Goal: Task Accomplishment & Management: Complete application form

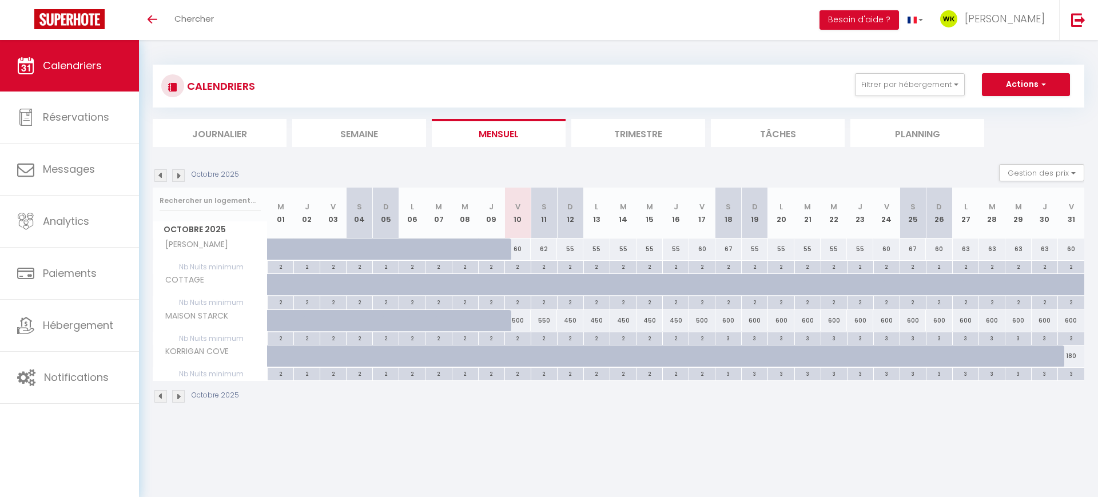
scroll to position [232, 0]
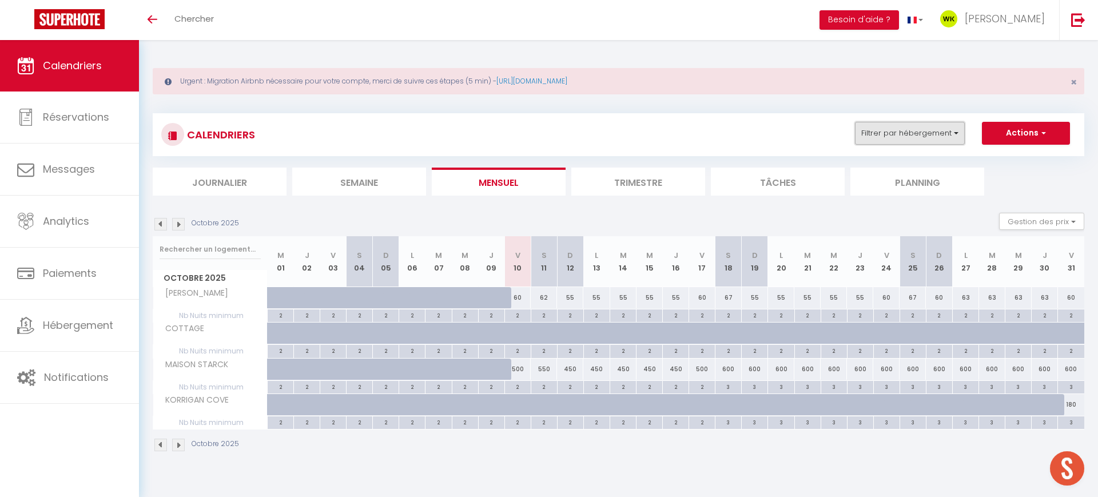
click at [890, 140] on button "Filtrer par hébergement" at bounding box center [910, 133] width 110 height 23
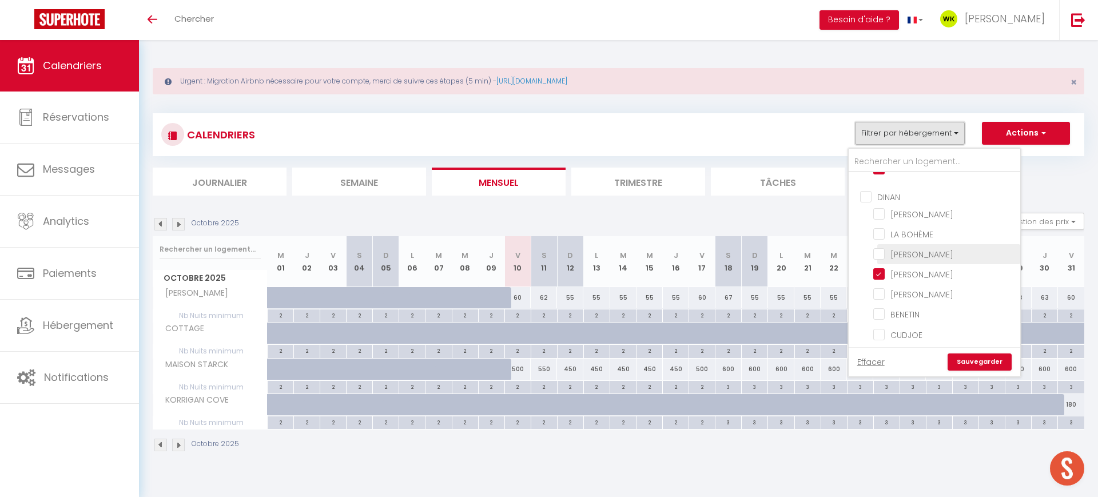
scroll to position [566, 0]
click at [878, 249] on input "[PERSON_NAME]" at bounding box center [945, 250] width 143 height 11
checkbox input "false"
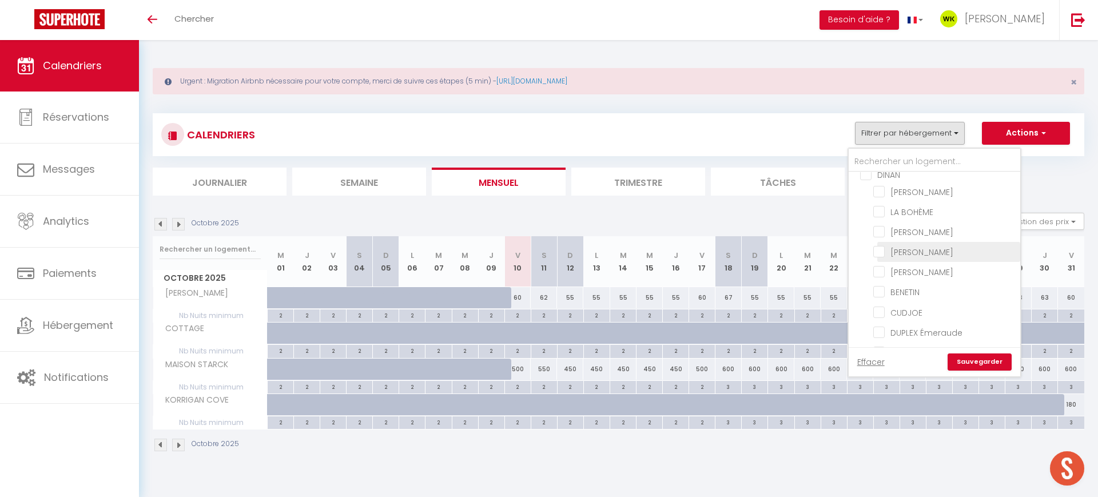
checkbox input "false"
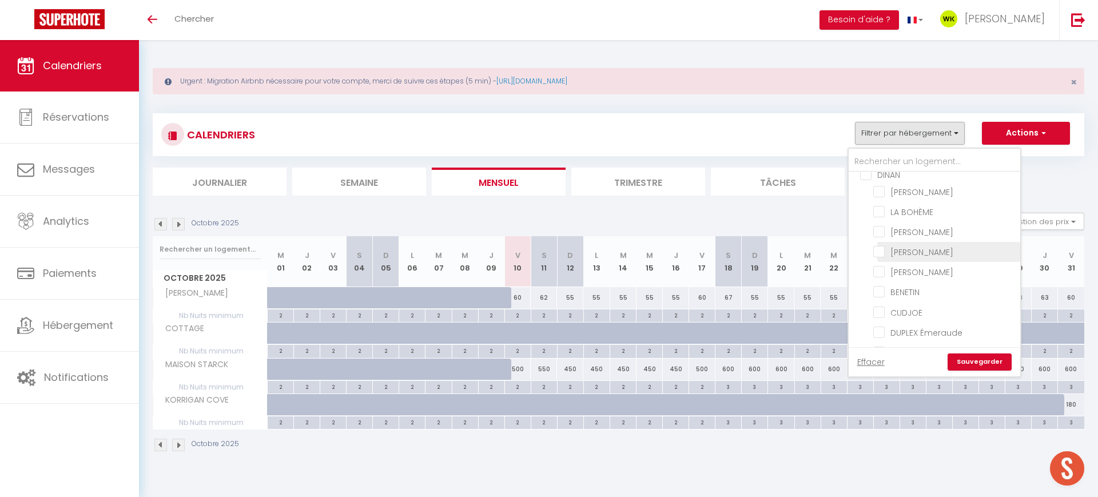
checkbox input "false"
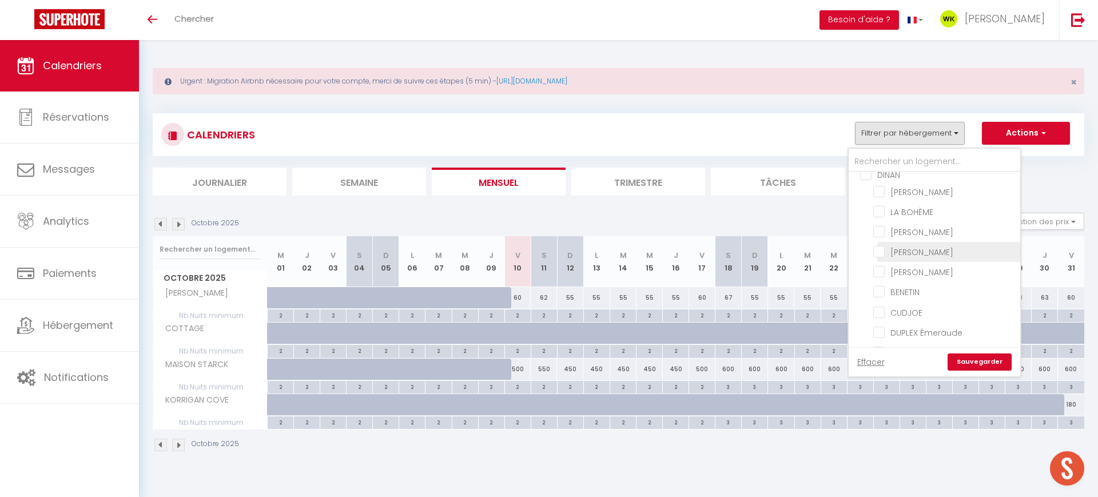
checkbox input "false"
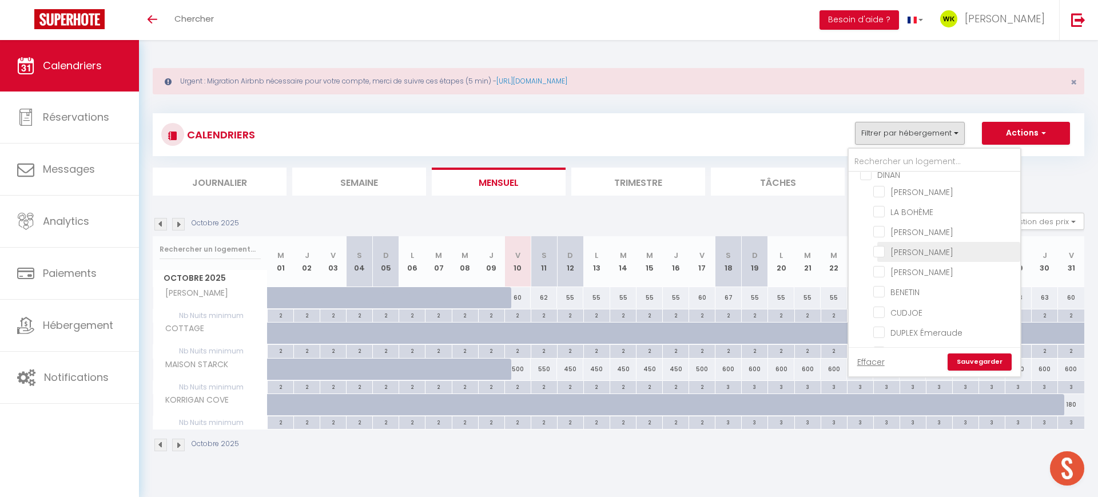
checkbox input "false"
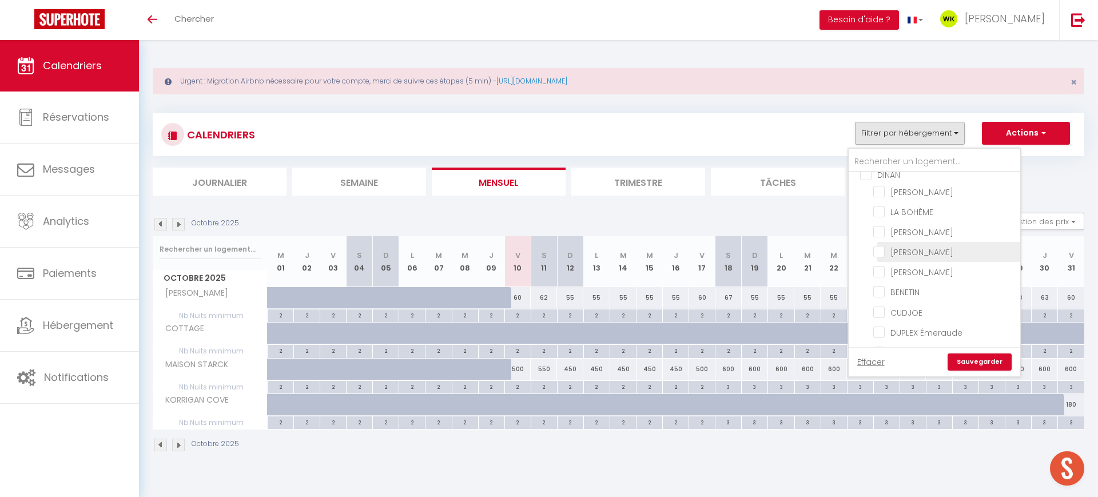
checkbox input "false"
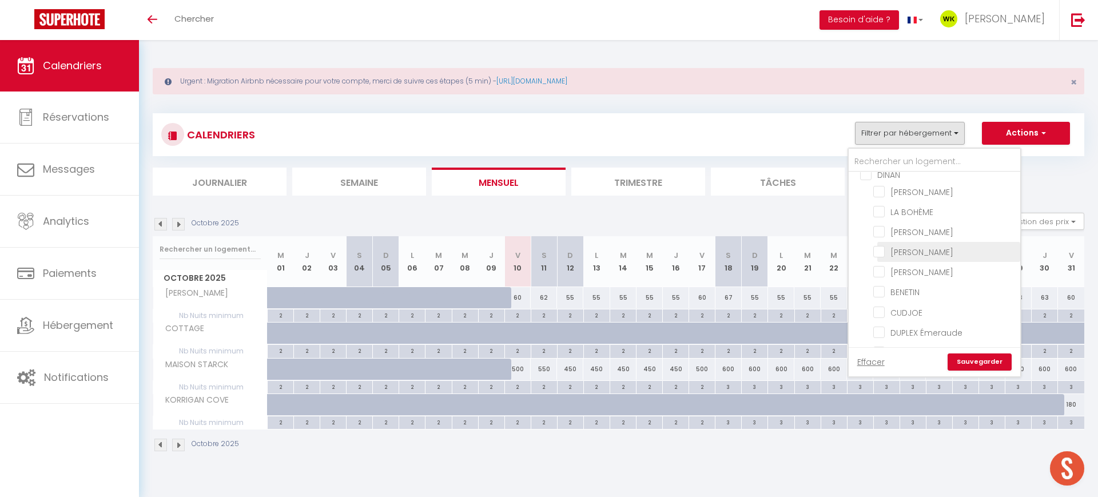
checkbox input "false"
click at [883, 332] on input "DUPLEX Émeraude" at bounding box center [945, 331] width 143 height 11
checkbox input "true"
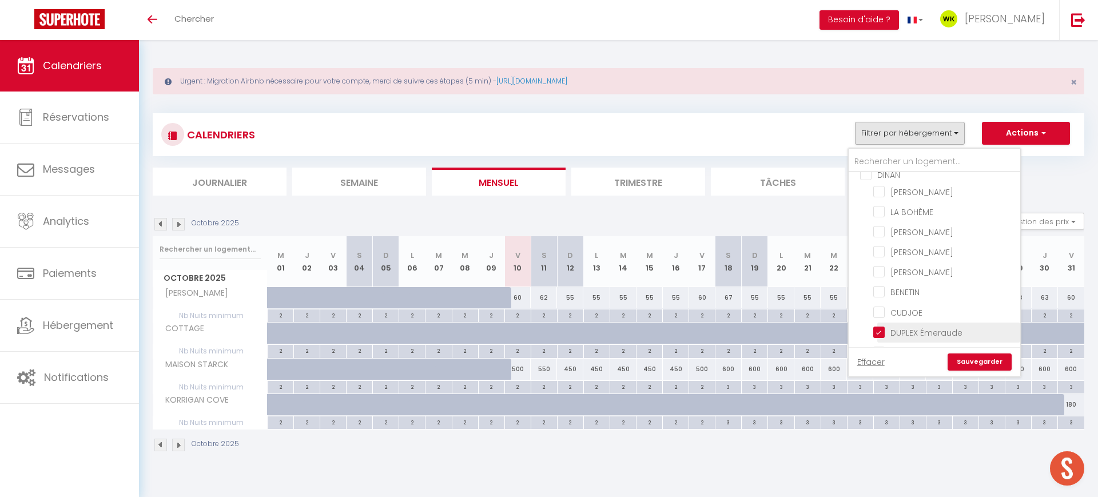
checkbox input "false"
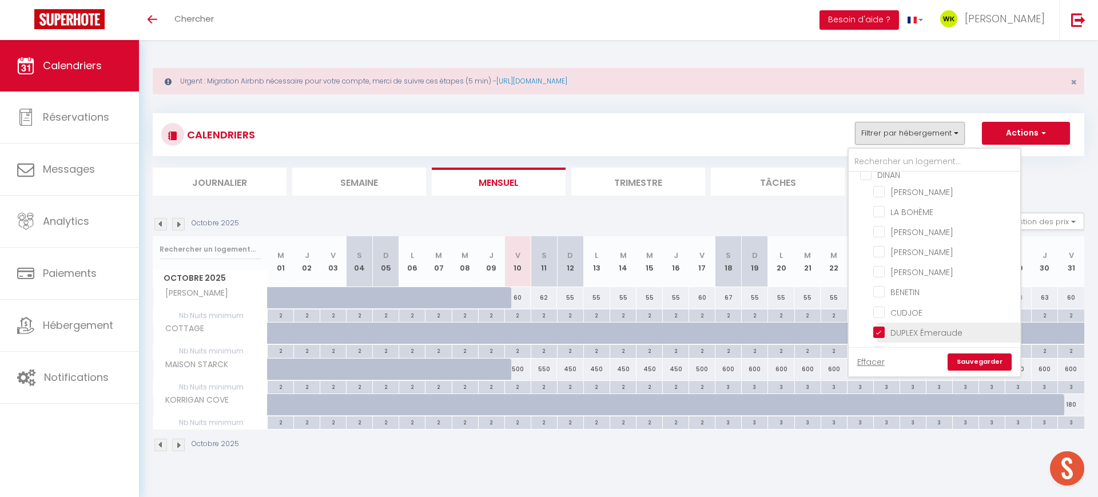
checkbox input "false"
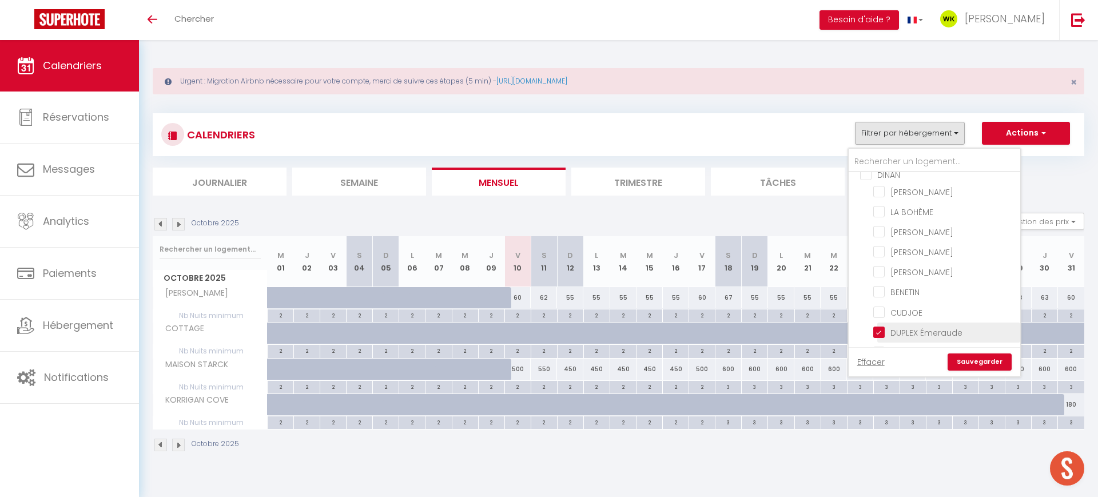
checkbox input "false"
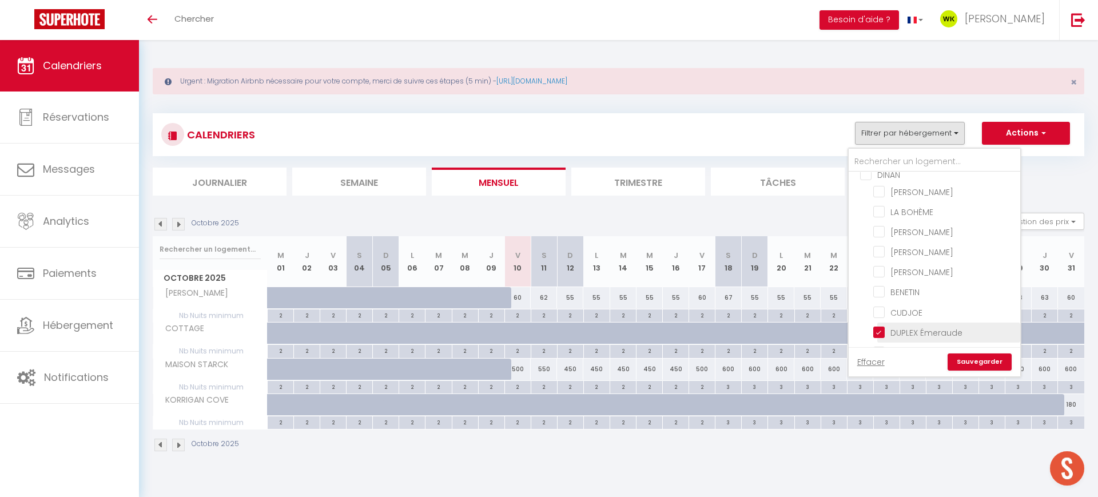
checkbox input "false"
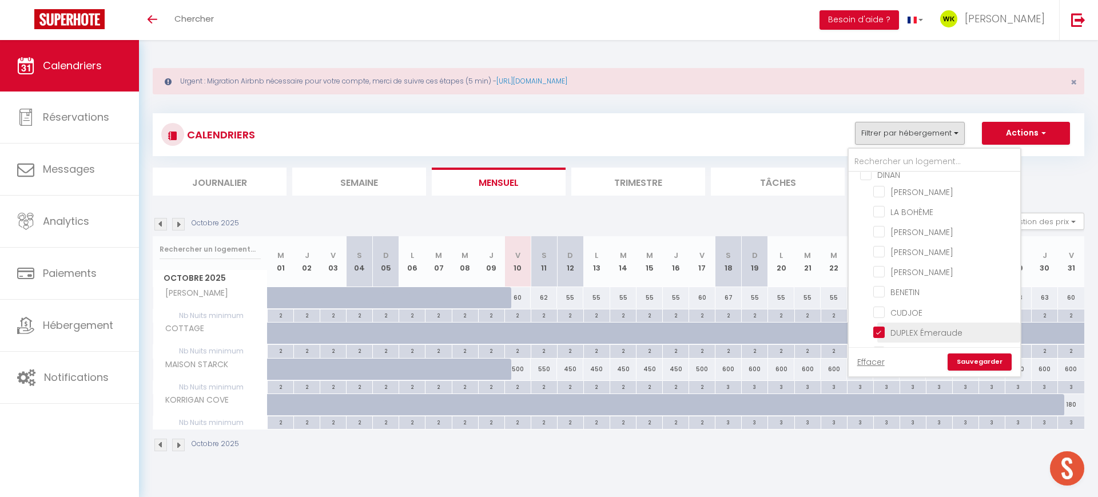
checkbox input "false"
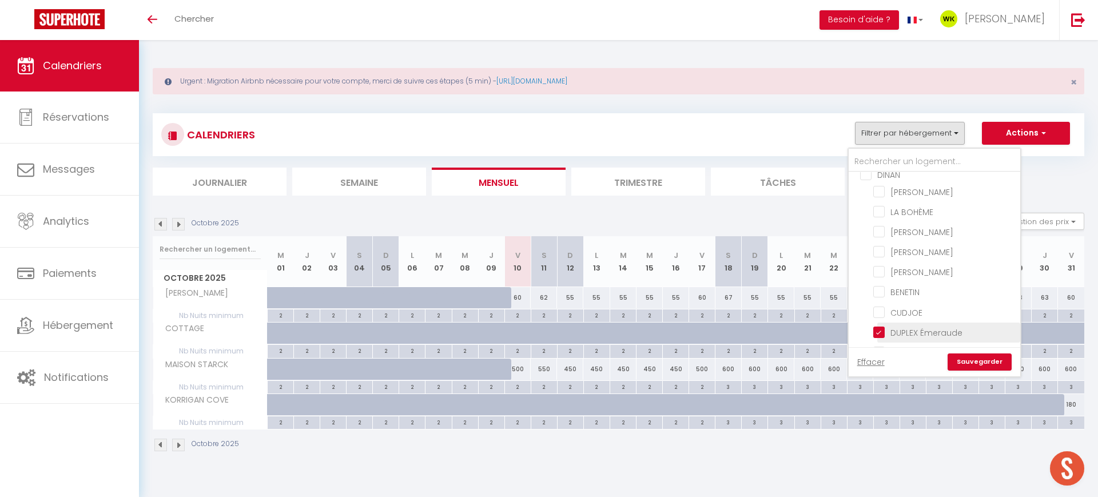
checkbox input "false"
click at [982, 355] on link "Sauvegarder" at bounding box center [980, 362] width 64 height 17
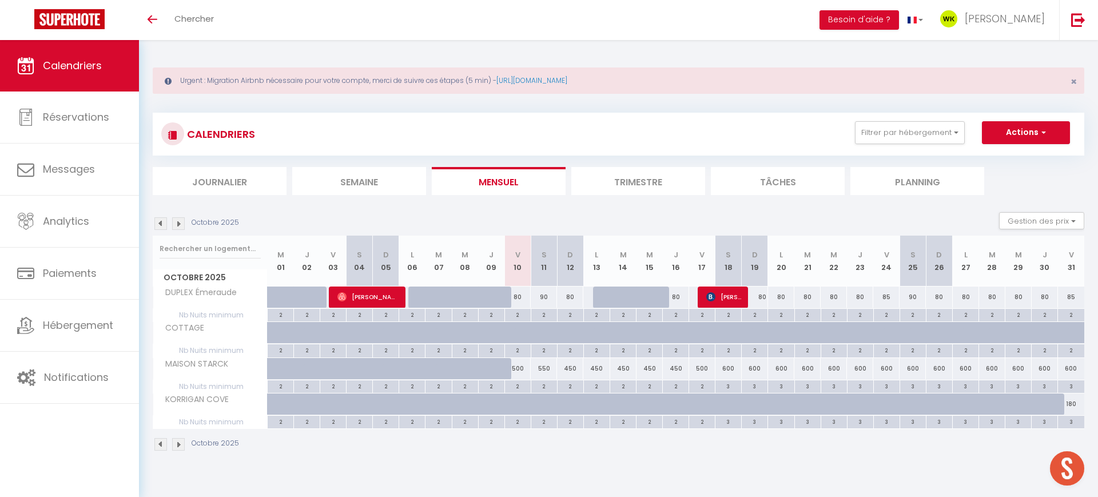
scroll to position [0, 0]
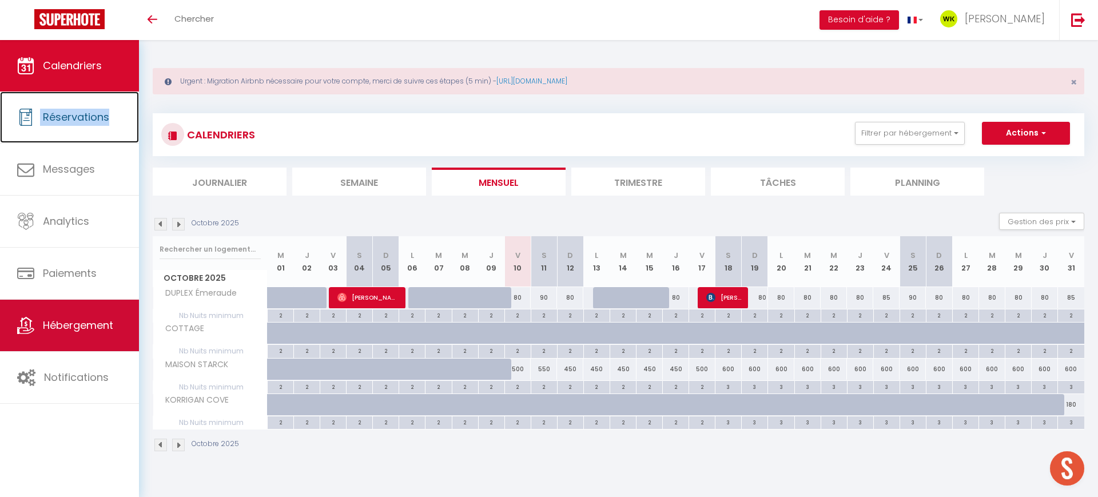
click at [74, 326] on span "Hébergement" at bounding box center [78, 325] width 70 height 14
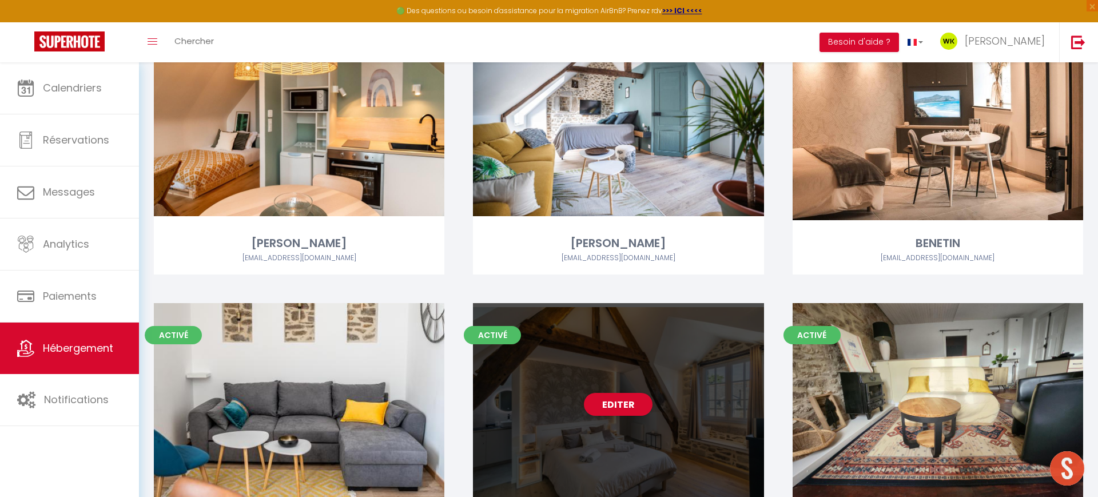
scroll to position [478, 0]
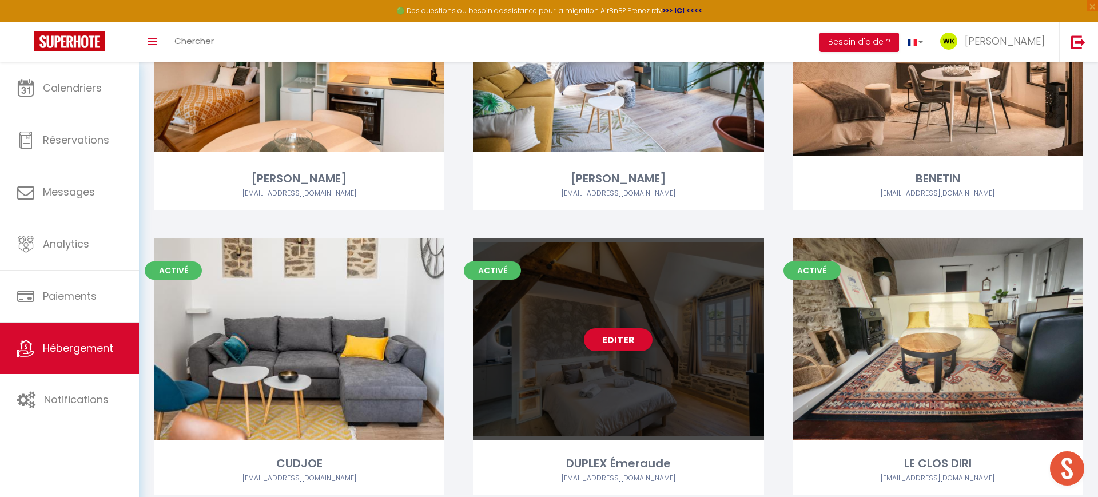
click at [574, 366] on div "Editer" at bounding box center [618, 340] width 291 height 202
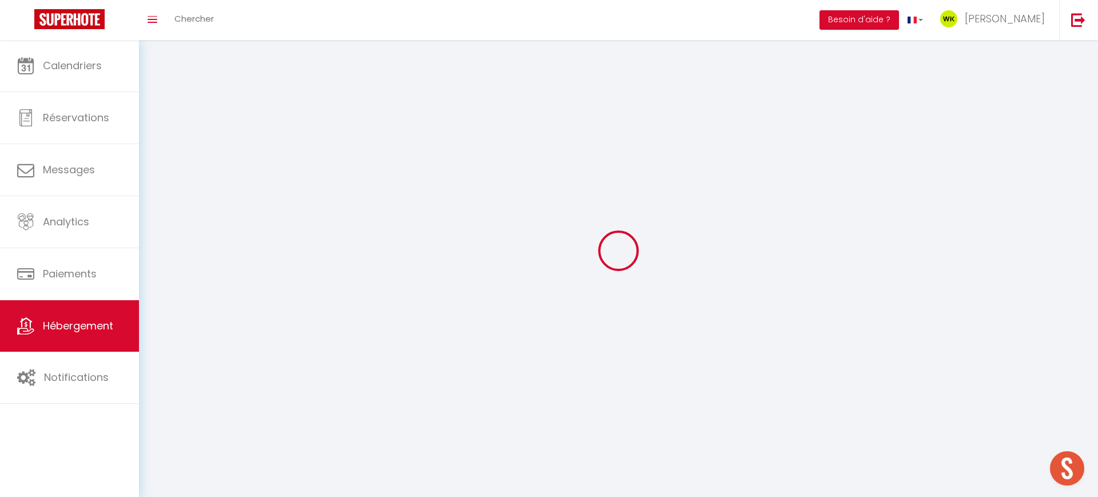
select select "1"
select select
select select "28"
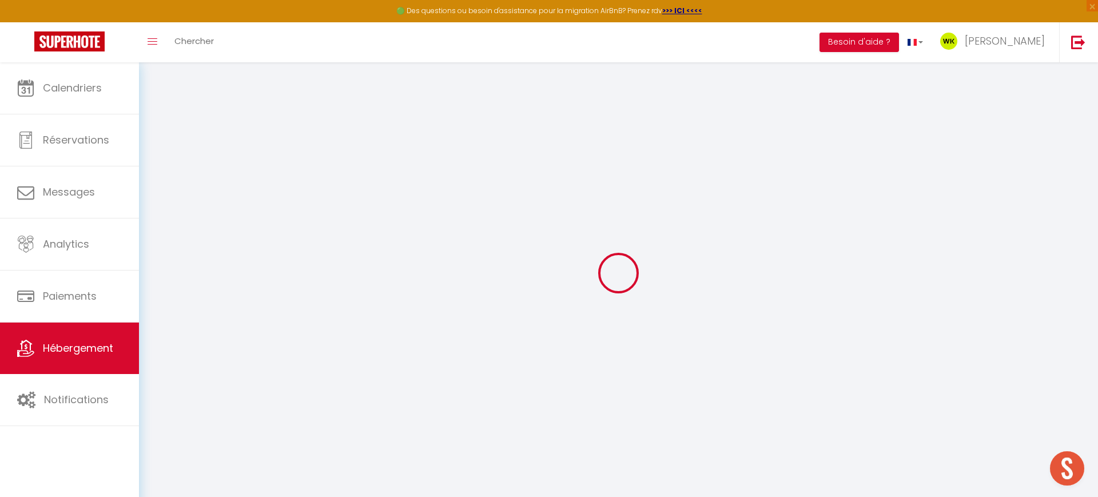
select select
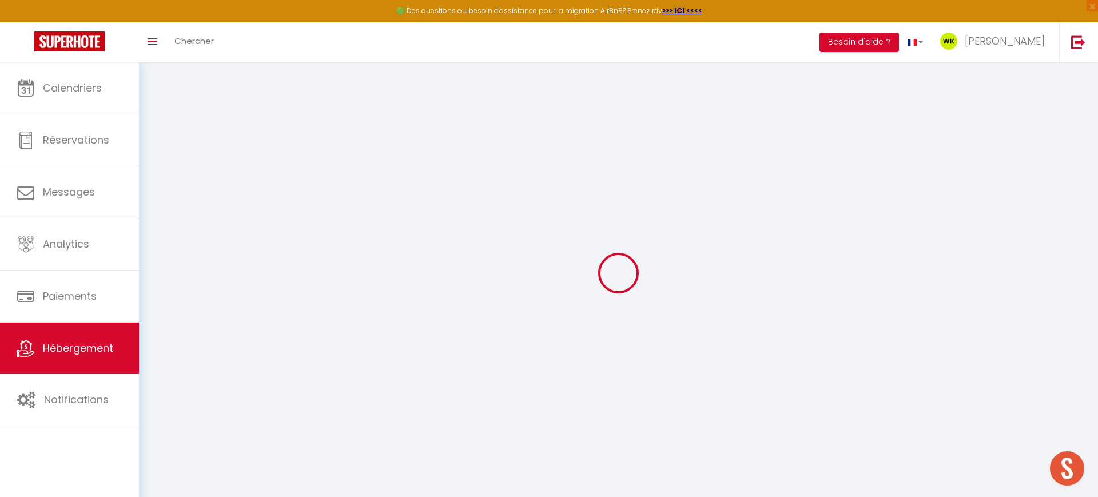
select select
checkbox input "false"
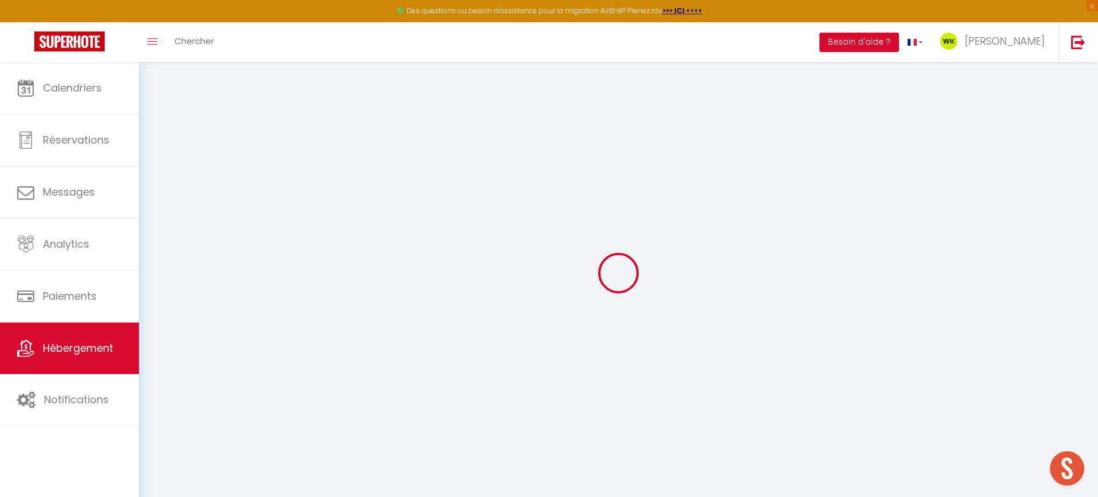
select select
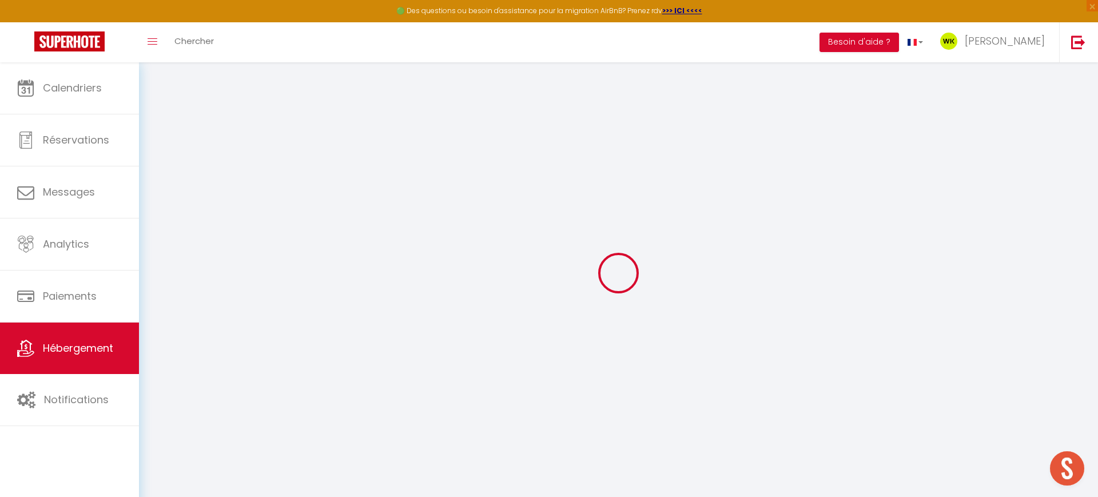
select select
checkbox input "false"
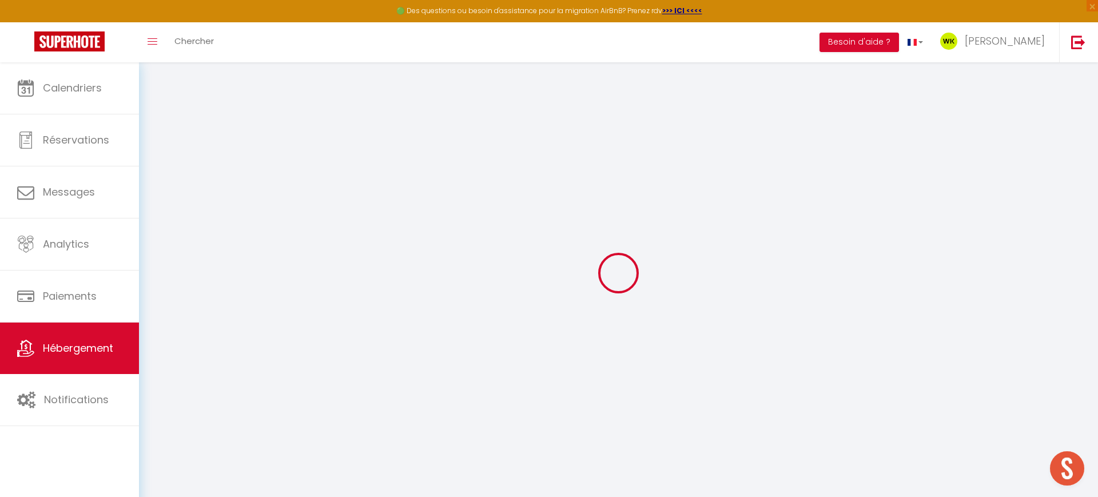
checkbox input "false"
select select
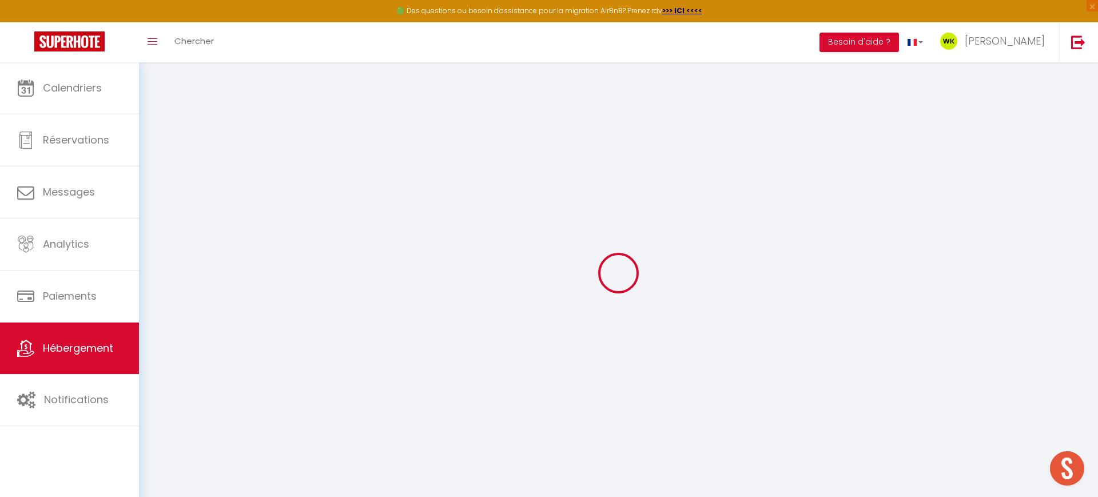
select select
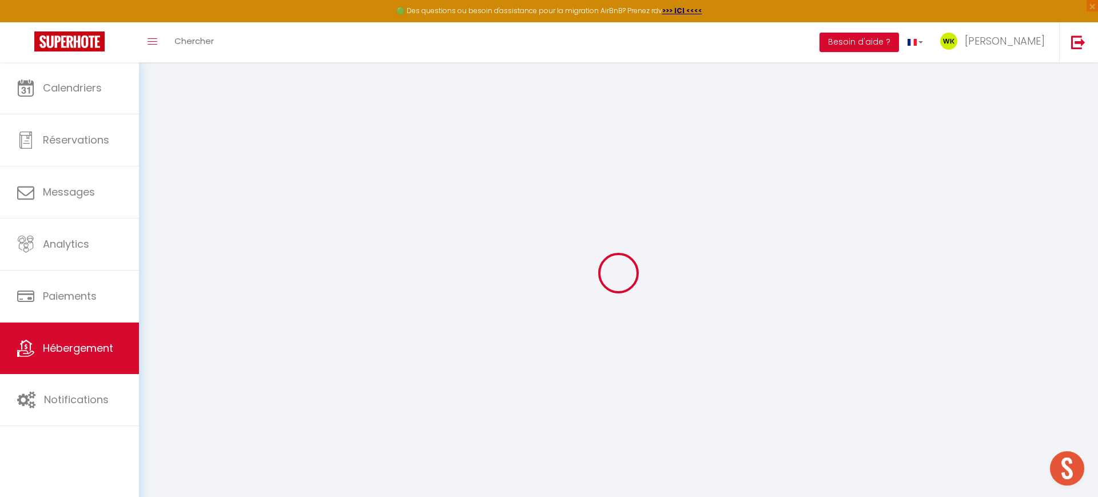
checkbox input "false"
select select
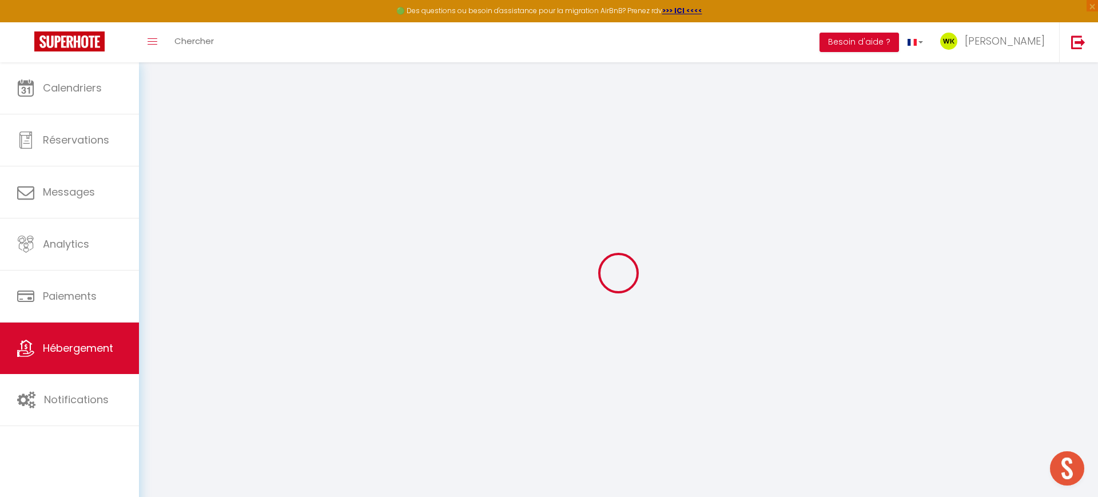
select select
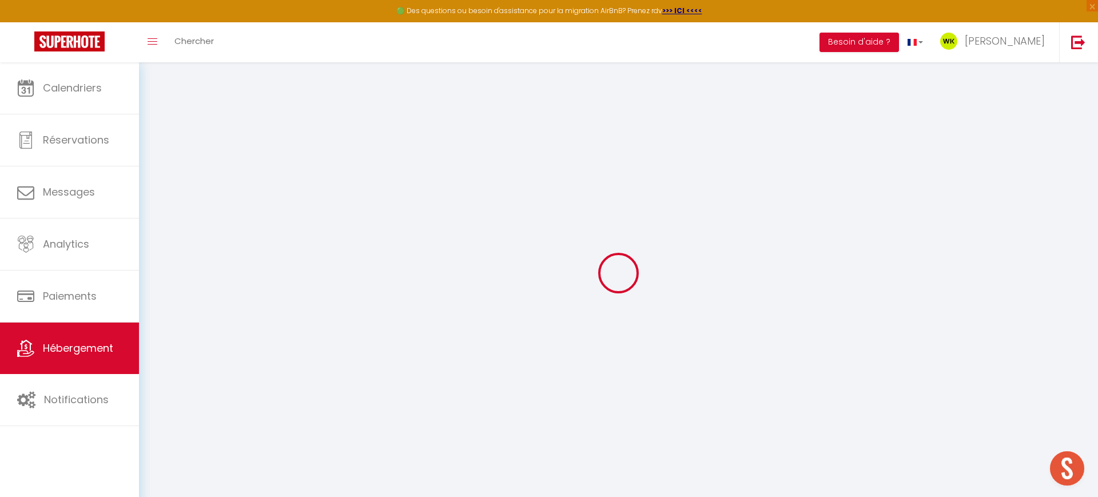
select select
checkbox input "false"
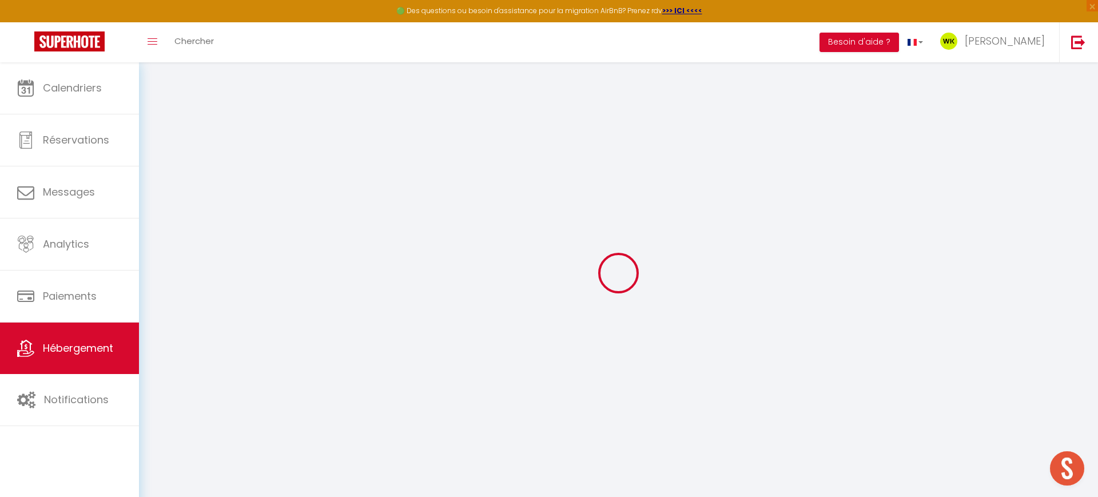
checkbox input "false"
select select
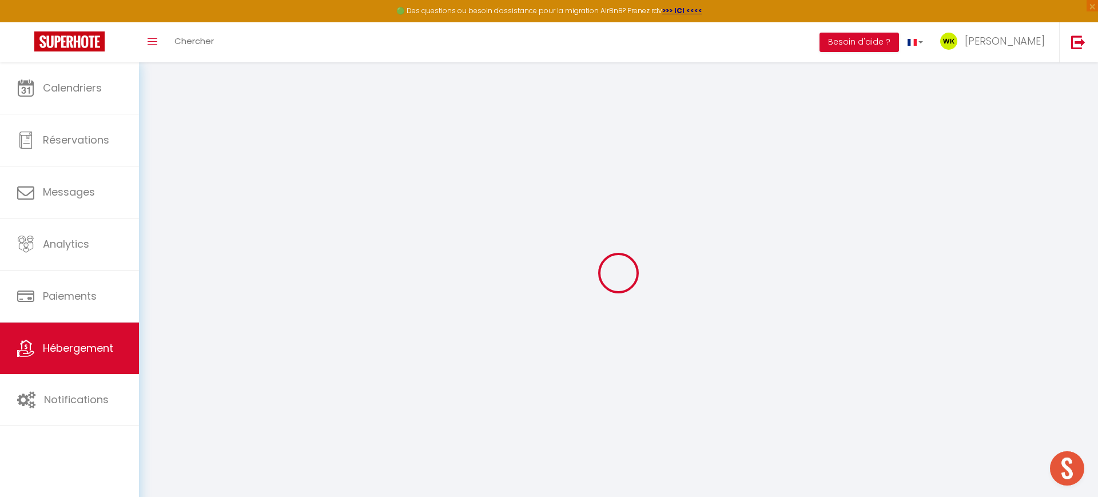
select select
checkbox input "false"
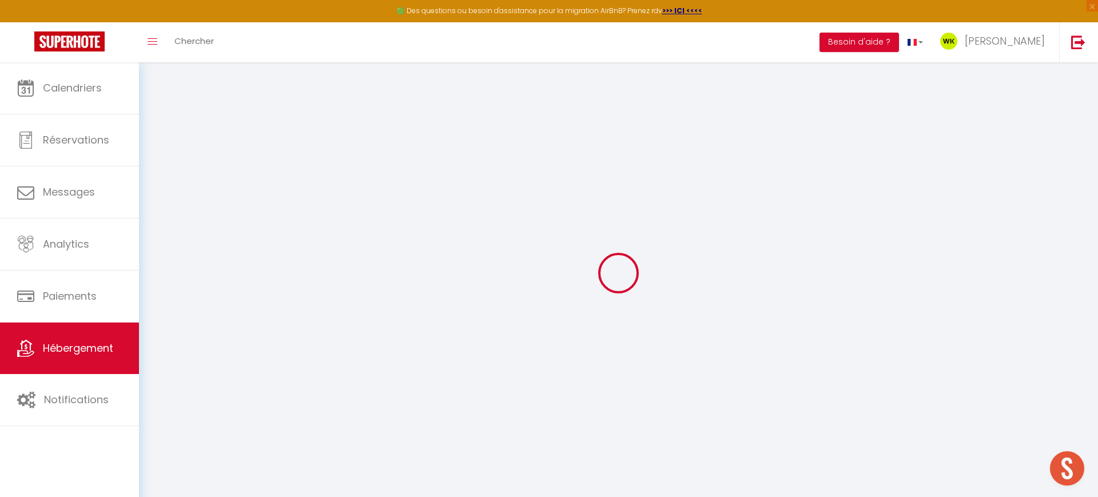
checkbox input "false"
select select
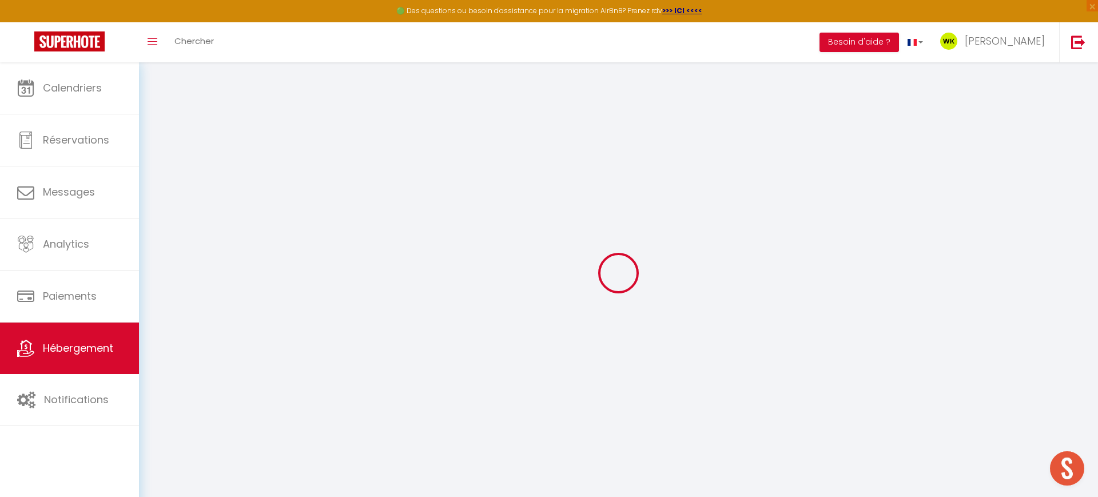
type input "DUPLEX Émeraude"
type input "Brandily"
type input "Jeremy"
type input "47 rue de dinan"
type input "22100"
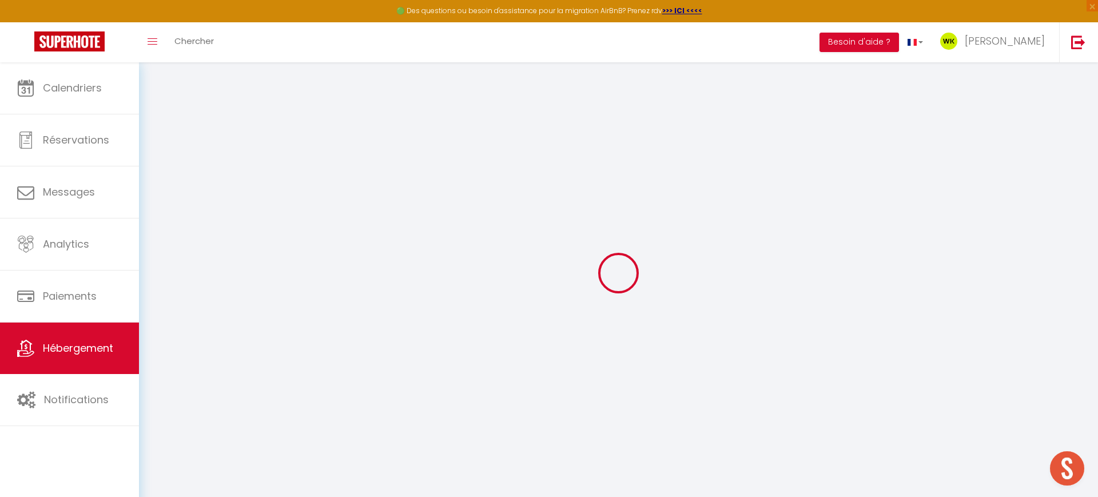
type input "Dinan"
select select "2"
type input "130"
type input "55"
type input "3.3"
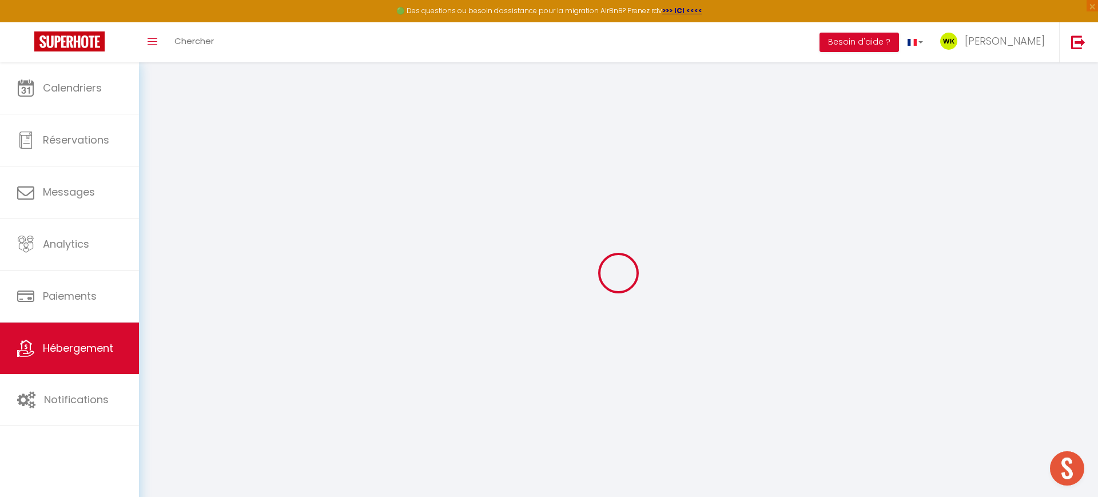
type input "120"
type input "300"
select select
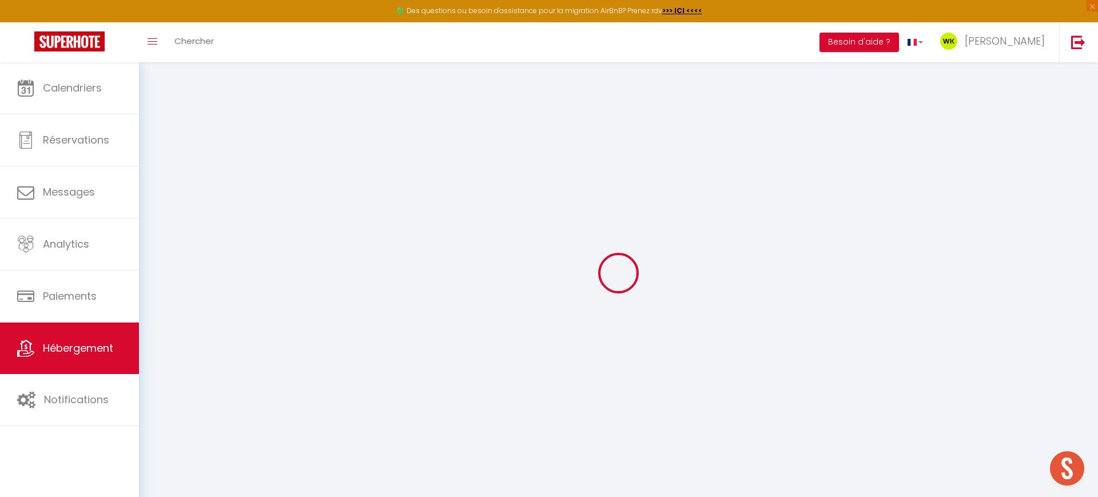
select select
type input "7 rue du Coignet"
type input "22100"
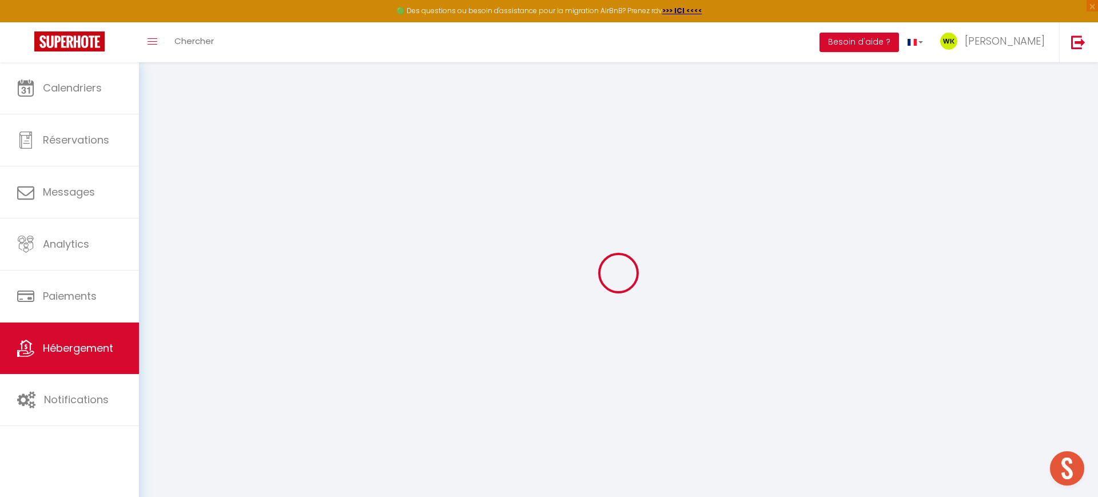
type input "Dinan"
type input "[PERSON_NAME][EMAIL_ADDRESS][DOMAIN_NAME]"
select select
checkbox input "false"
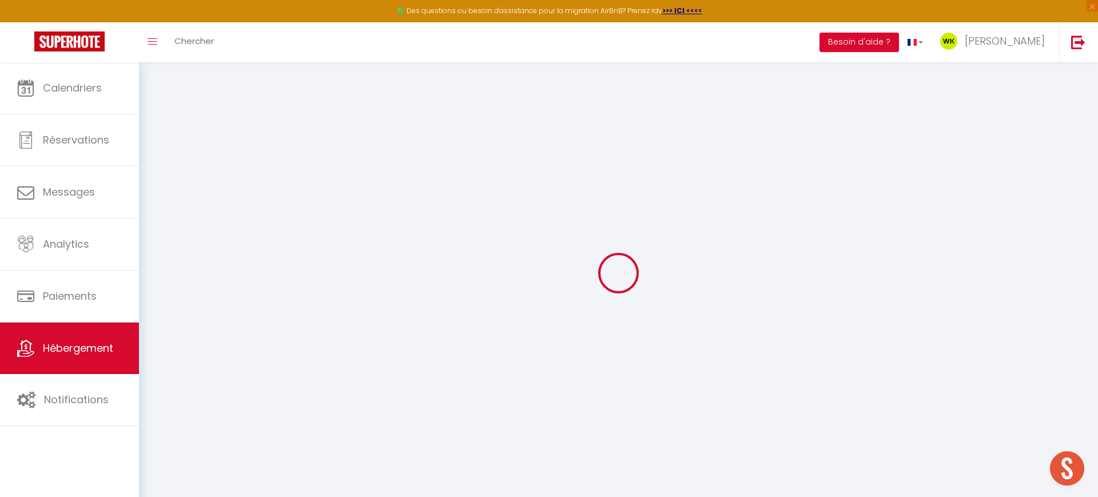
checkbox input "false"
radio input "true"
type input "0"
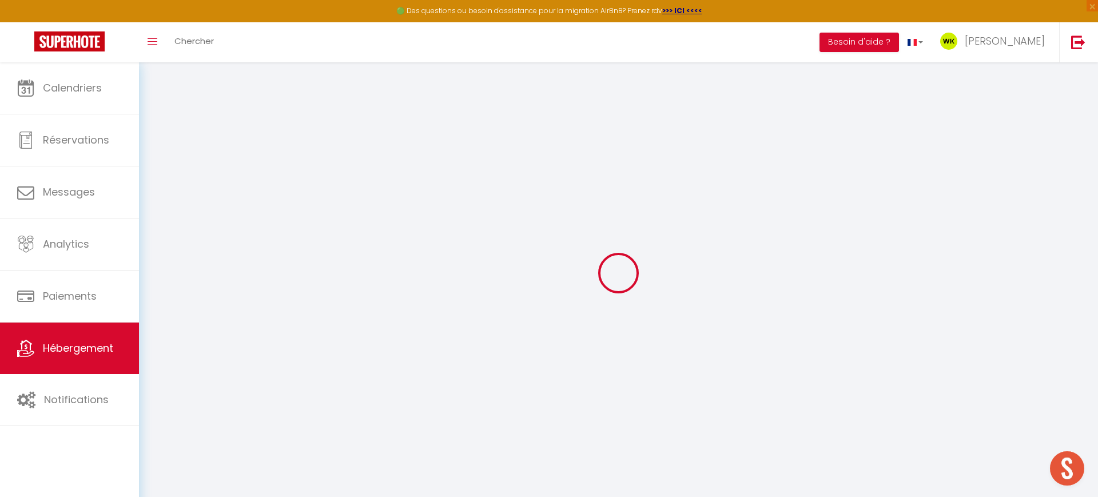
select select
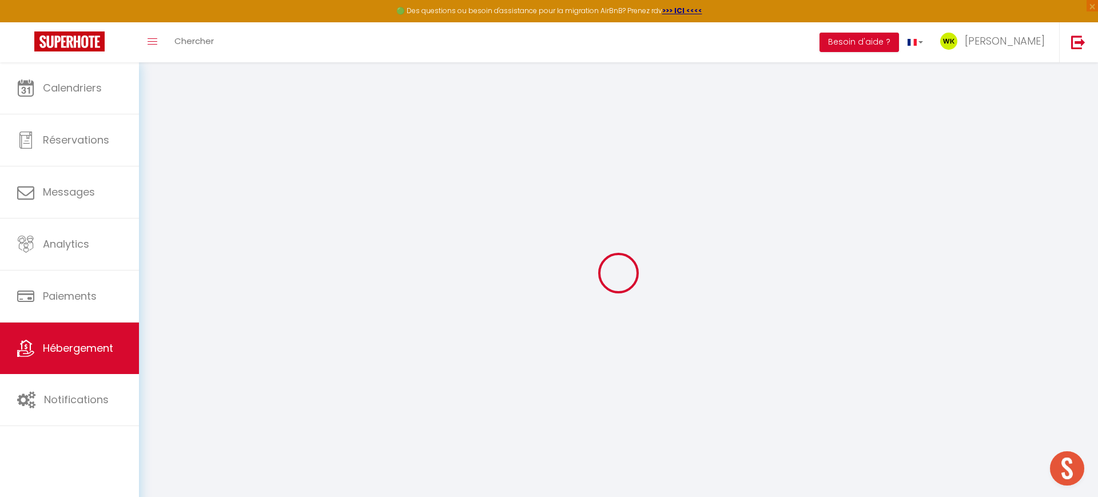
select select
checkbox input "false"
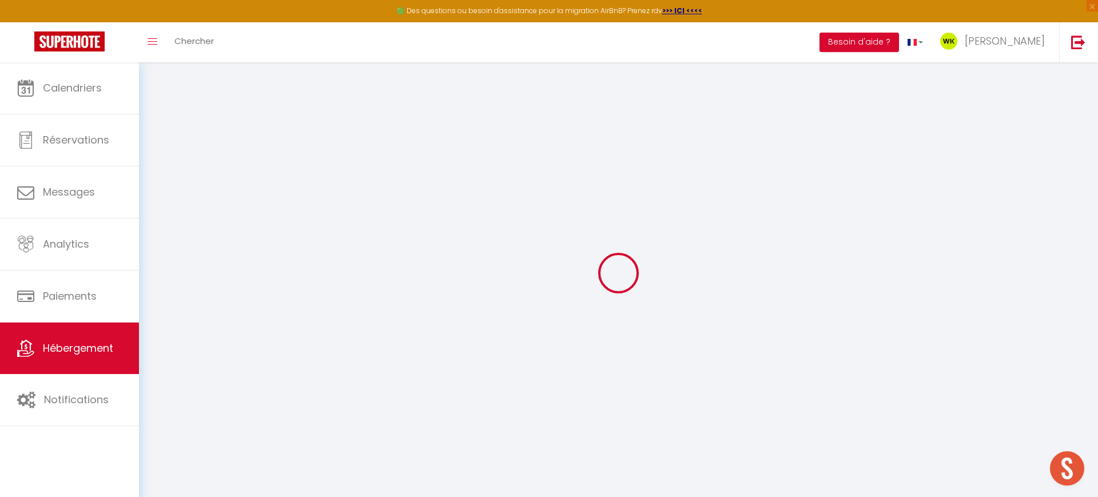
checkbox input "false"
select select
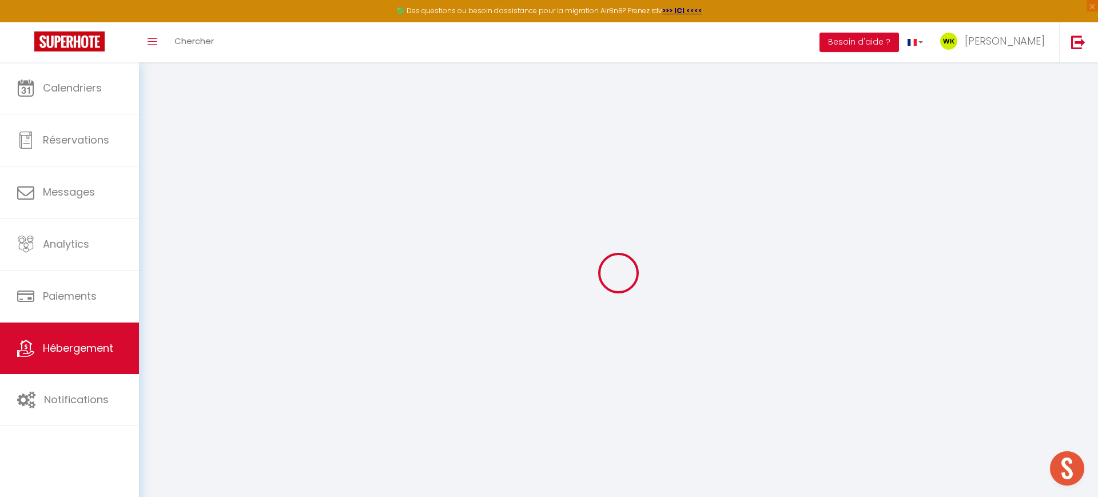
select select
checkbox input "false"
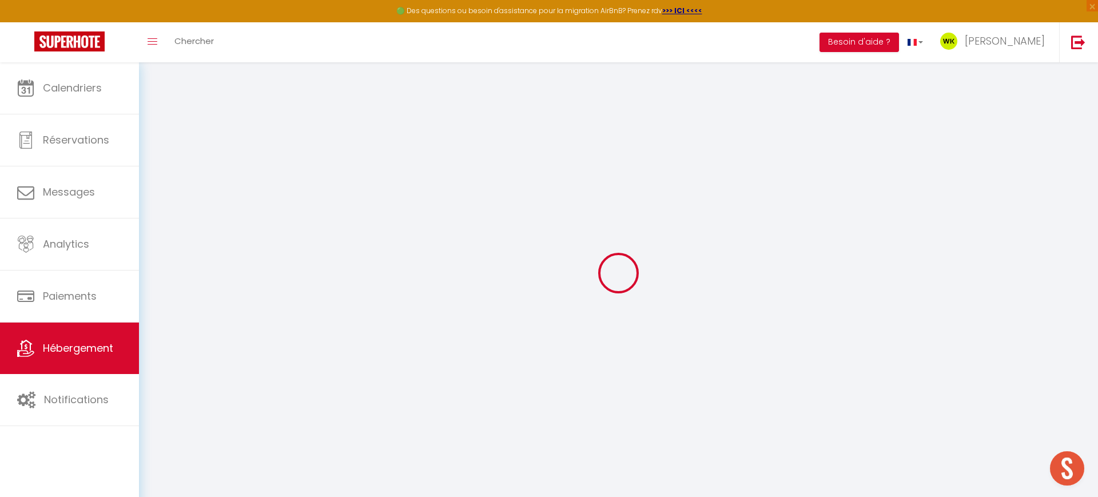
checkbox input "false"
select select
checkbox input "false"
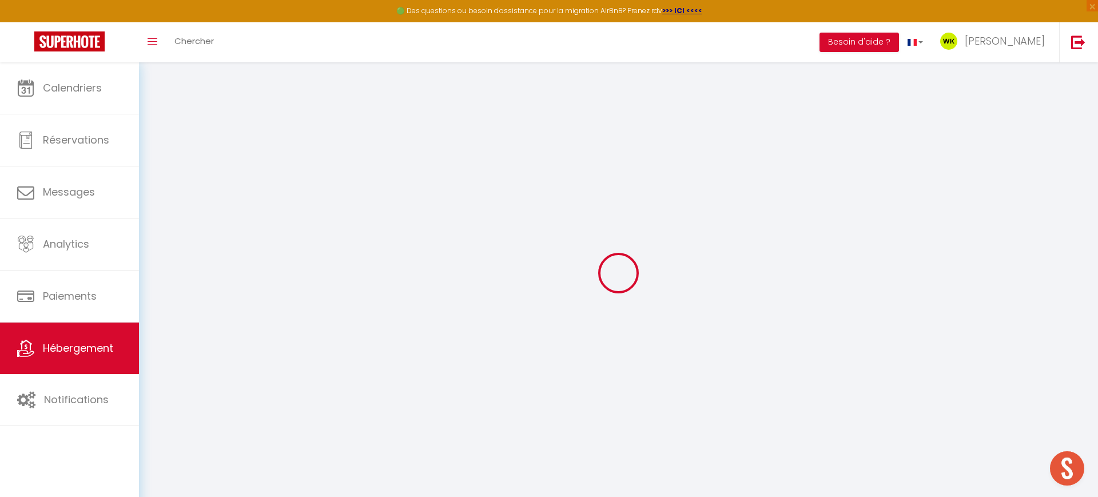
checkbox input "false"
select select "15:00"
select select "23:45"
select select "10:00"
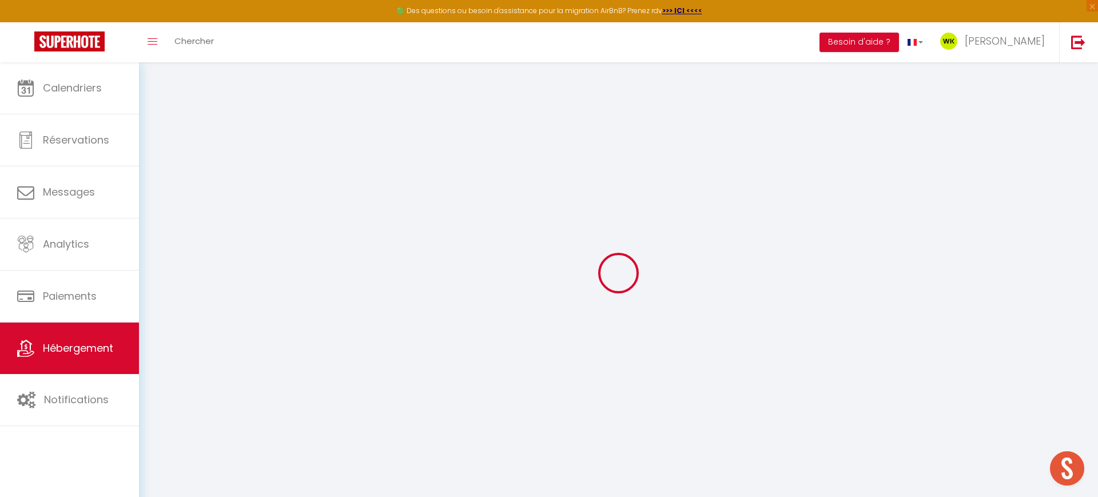
select select "15"
select select "23:00"
select select
checkbox input "false"
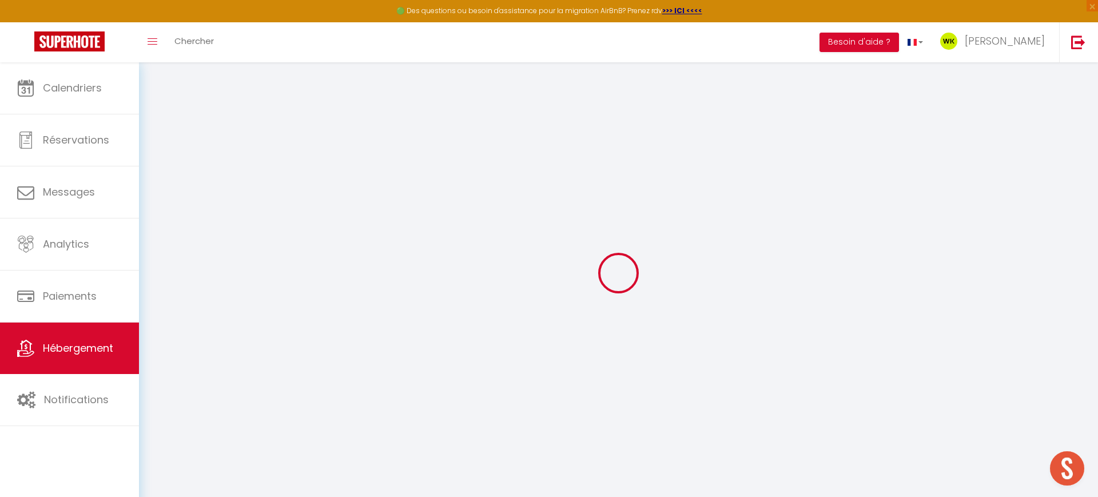
checkbox input "false"
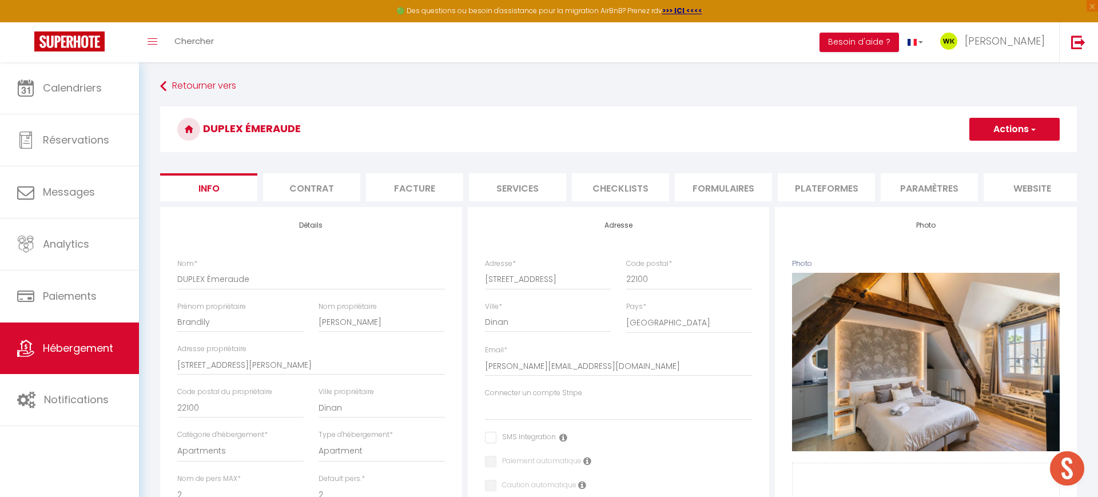
select select
checkbox input "false"
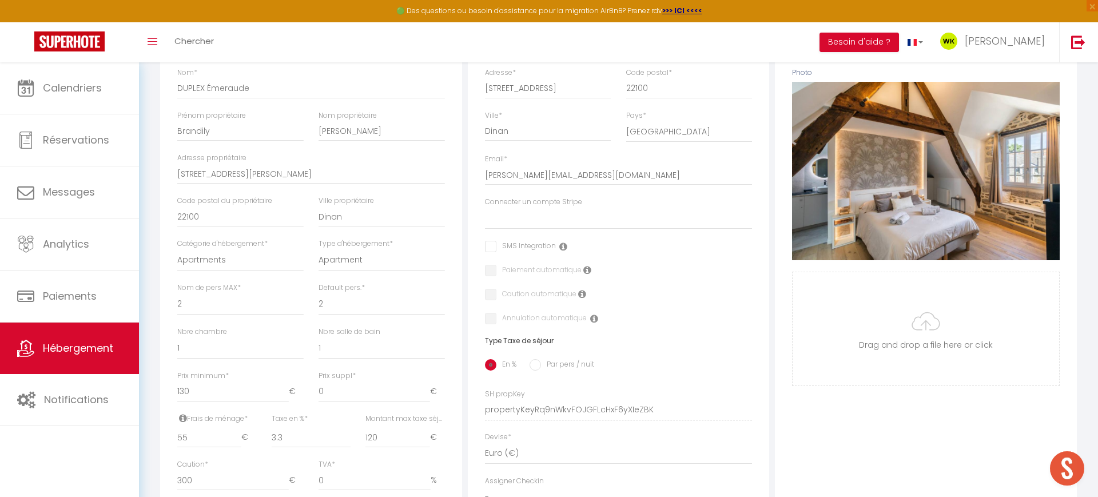
scroll to position [288, 0]
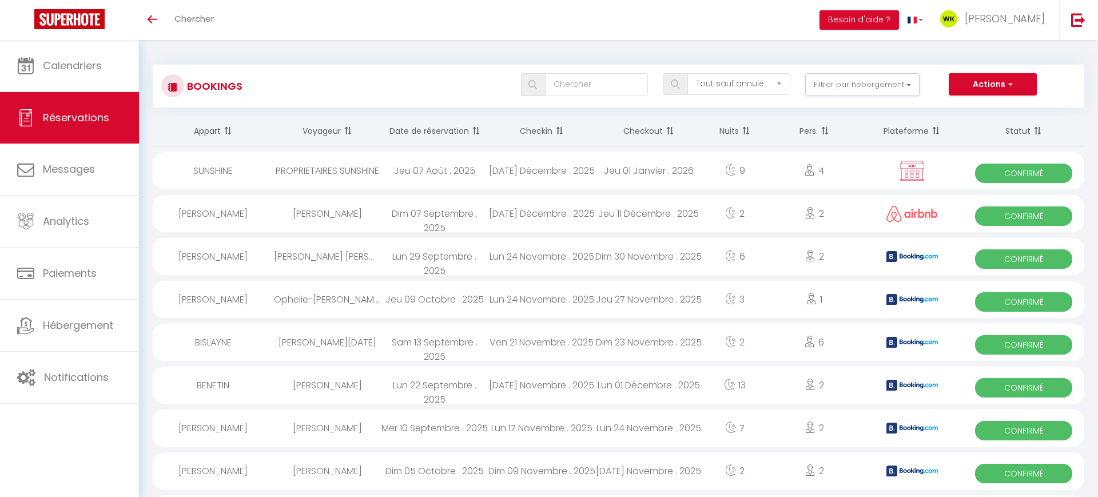
select select "not_cancelled"
click at [974, 84] on button "Actions" at bounding box center [993, 84] width 88 height 23
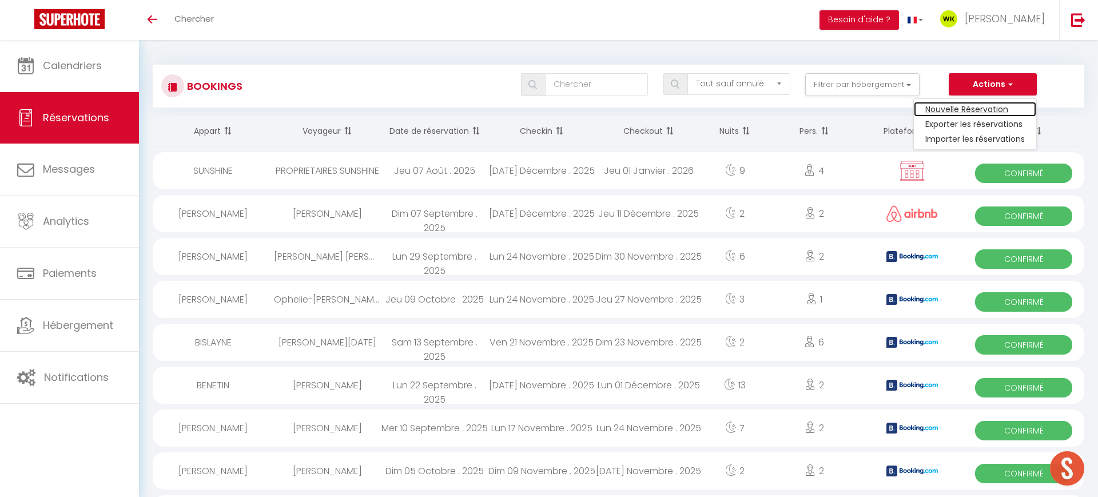
click at [953, 106] on link "Nouvelle Réservation" at bounding box center [975, 109] width 122 height 15
select select
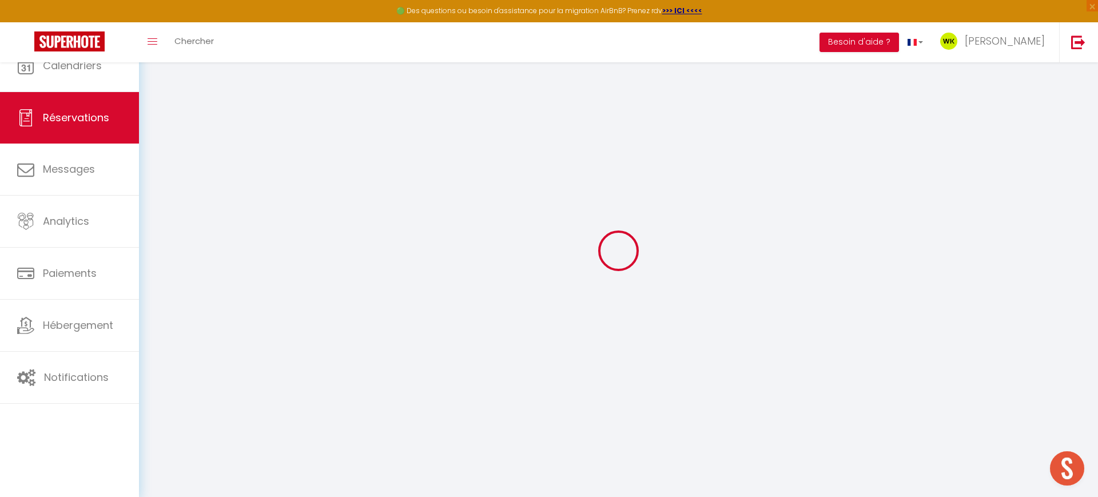
select select
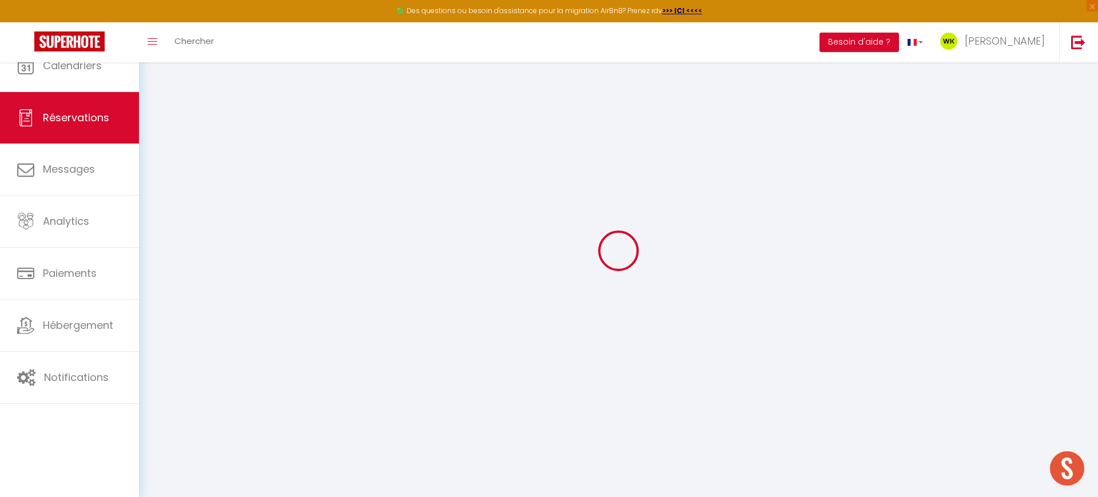
select select
checkbox input "false"
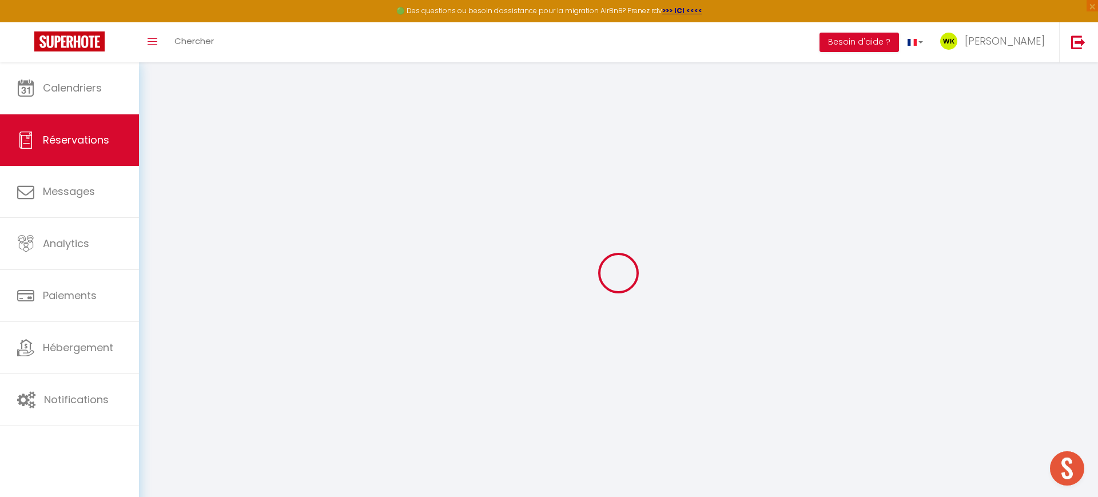
select select
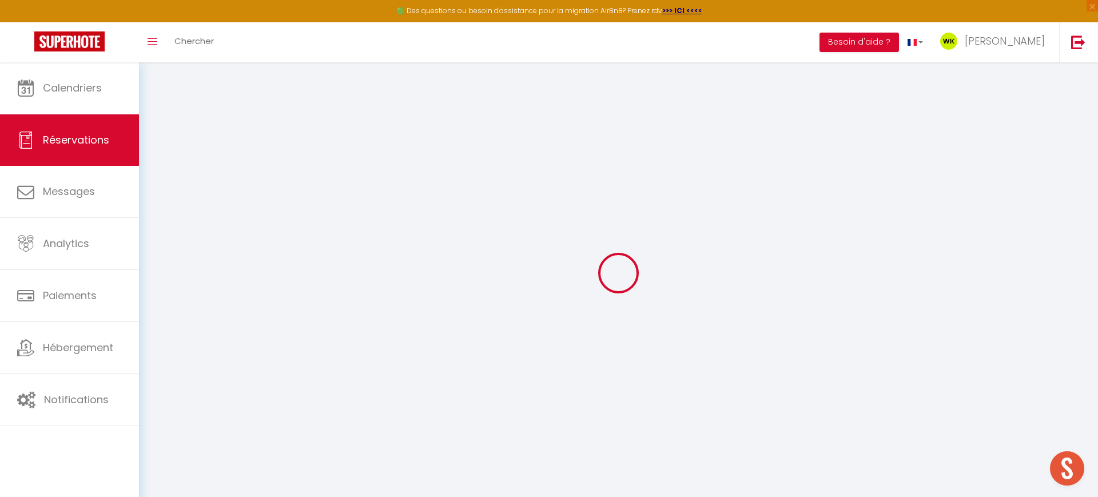
select select
checkbox input "false"
select select
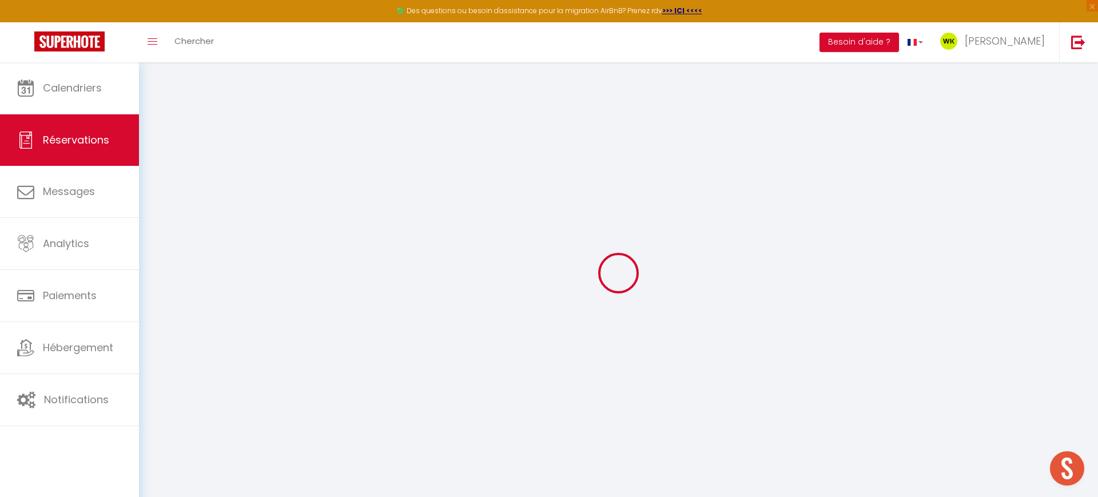
select select
checkbox input "false"
select select
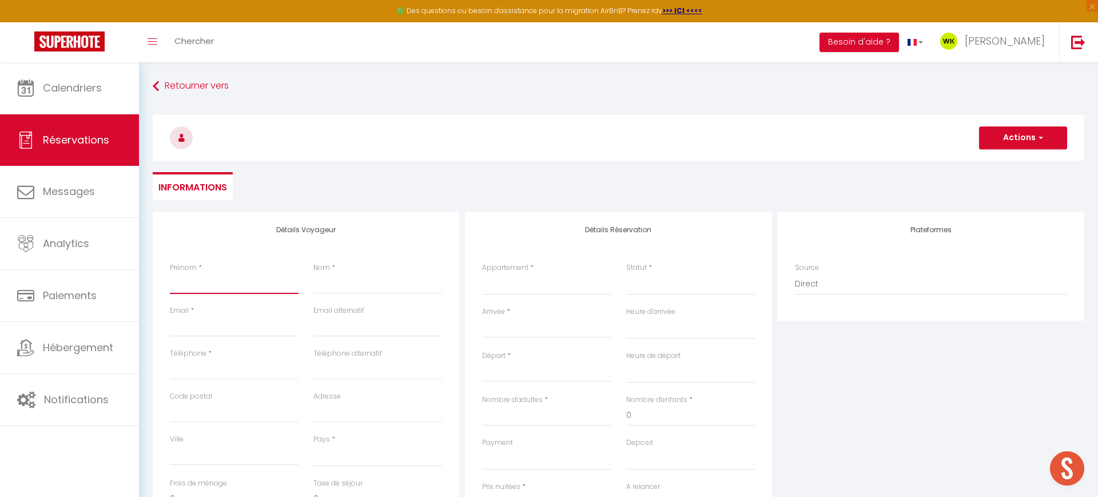
click at [183, 274] on input "Prénom" at bounding box center [234, 283] width 129 height 21
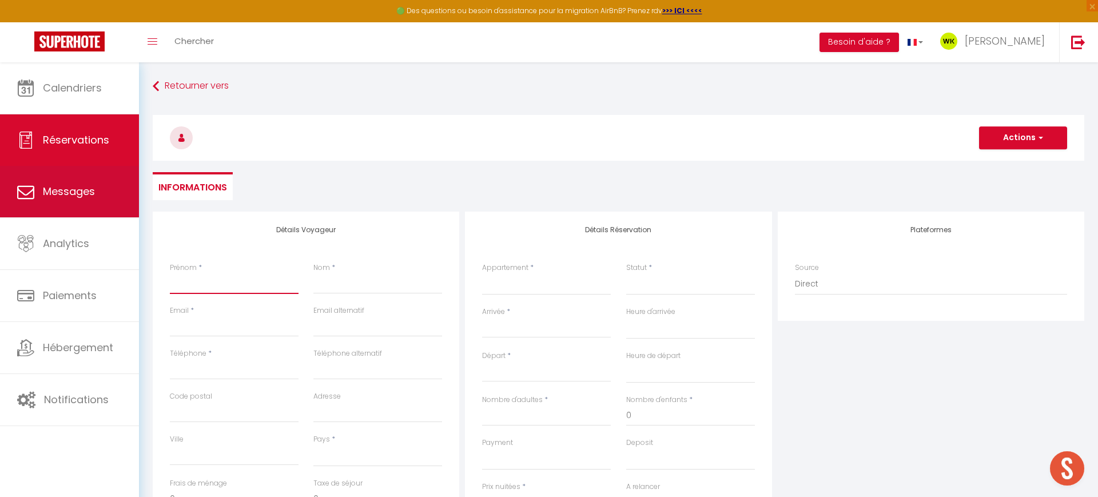
type input "F"
select select
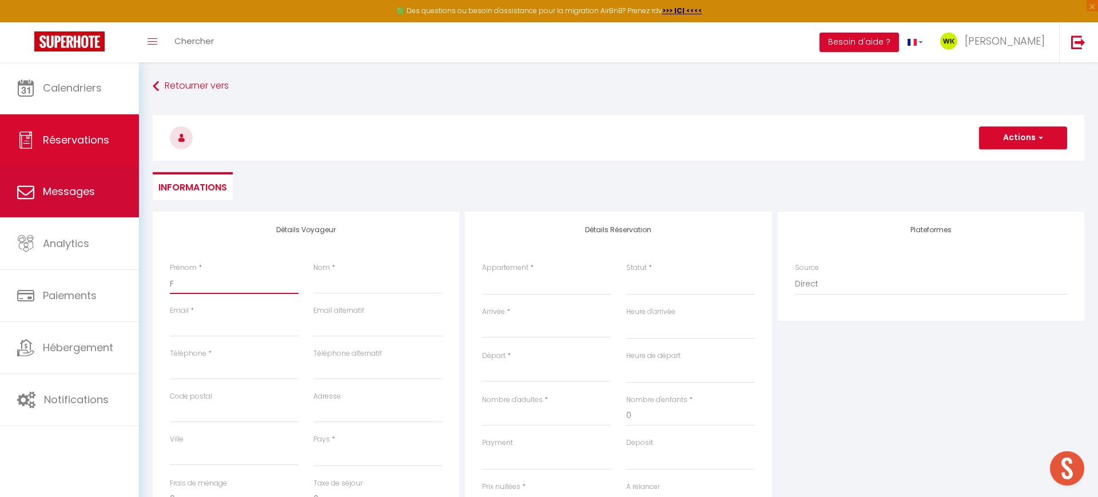
select select
checkbox input "false"
type input "F"
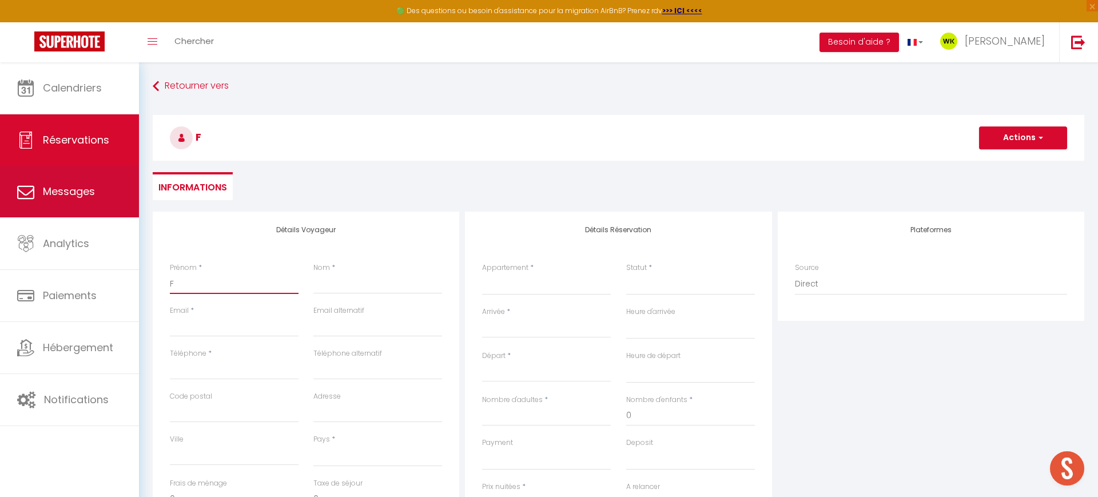
select select
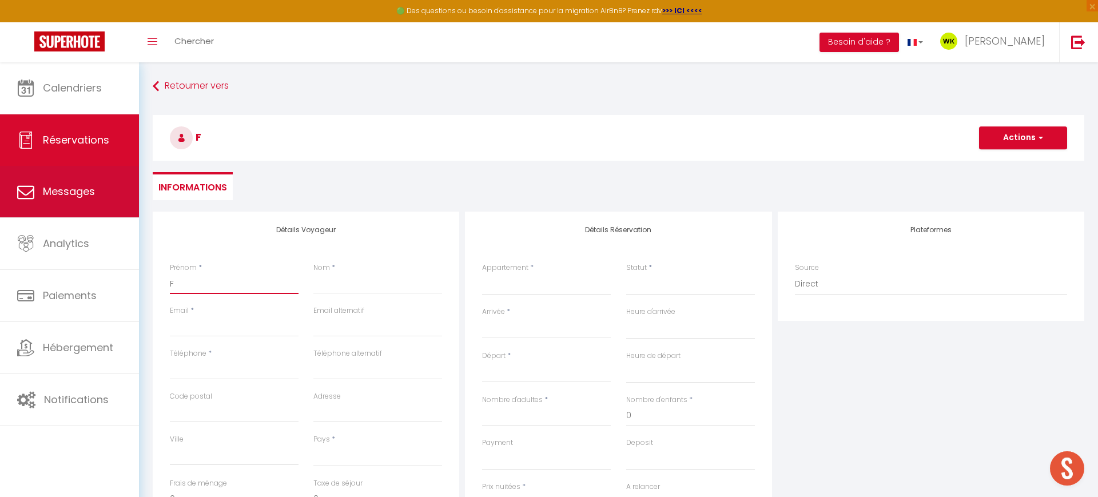
select select
checkbox input "false"
type input "F X"
select select
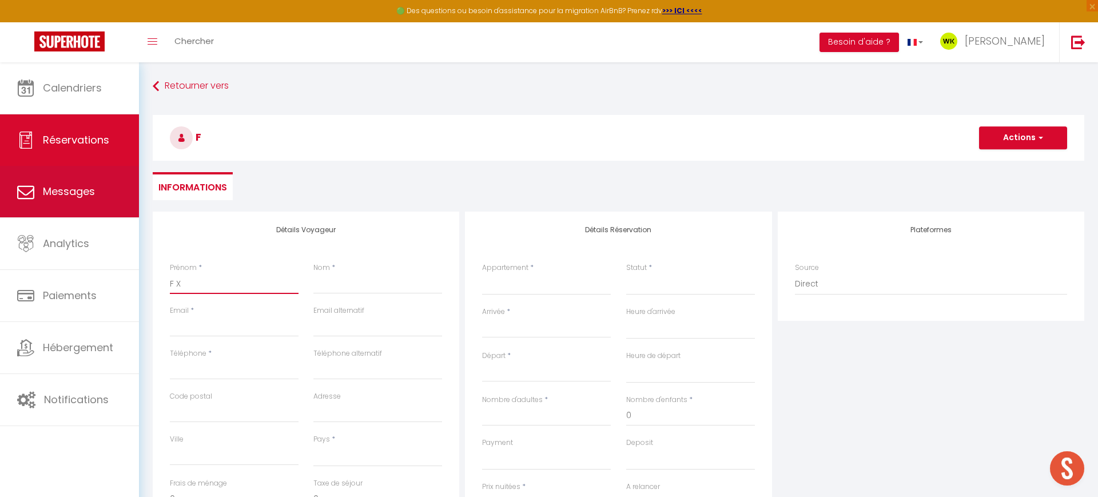
select select
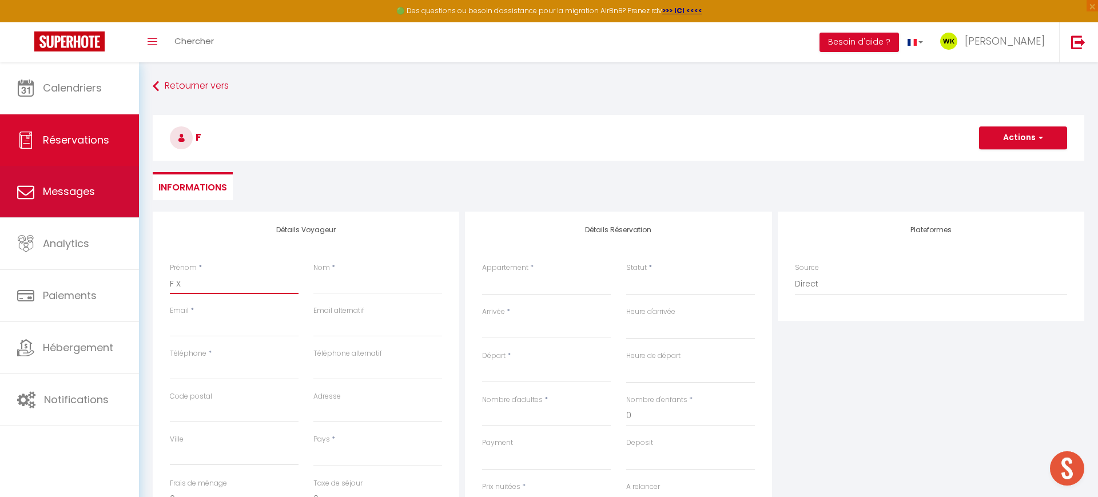
select select
checkbox input "false"
type input "F Xa"
select select
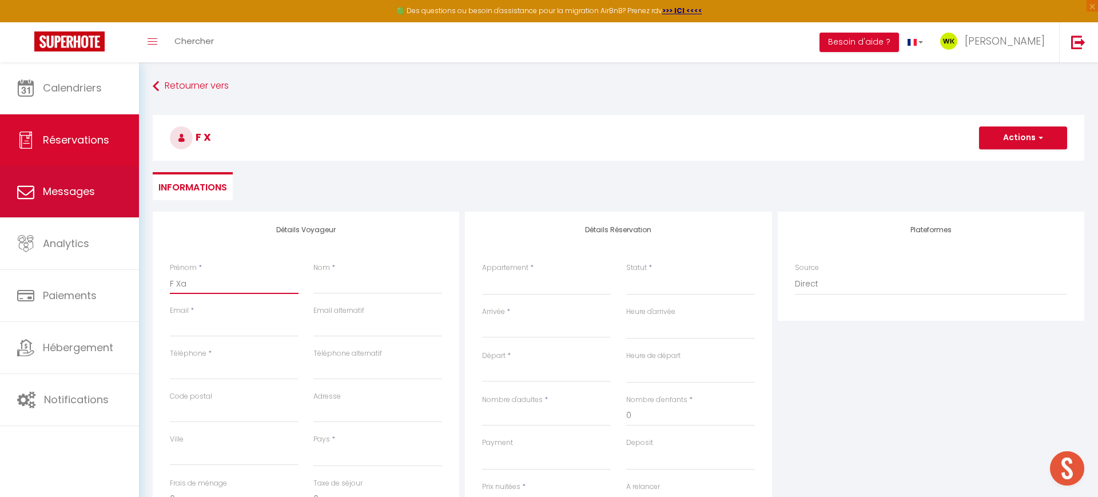
select select
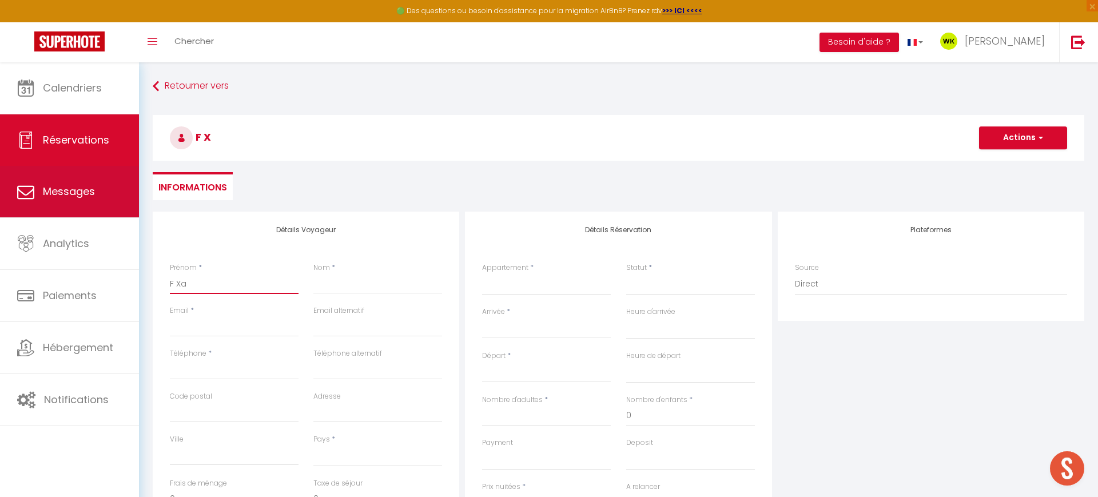
checkbox input "false"
type input "F Xav"
select select
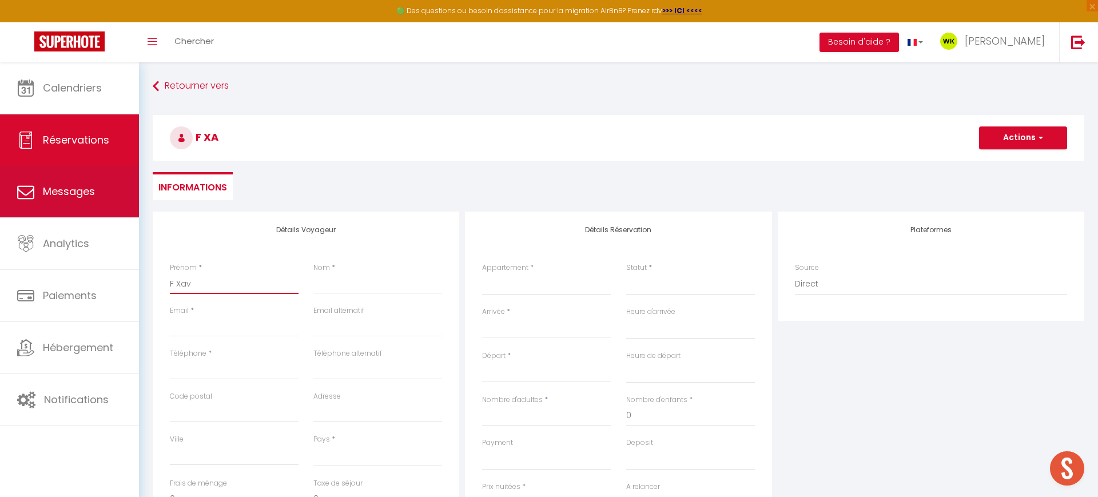
select select
checkbox input "false"
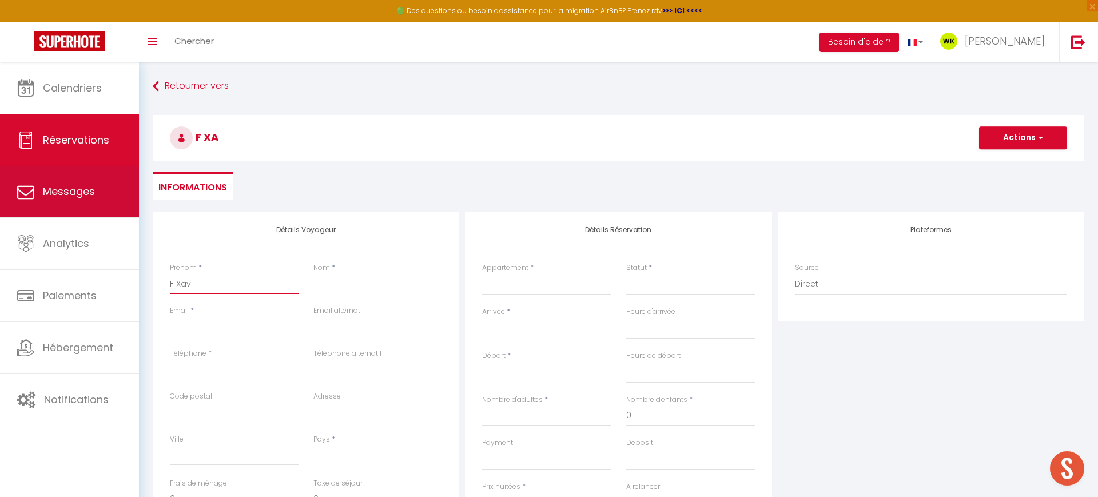
type input "F Xavi"
select select
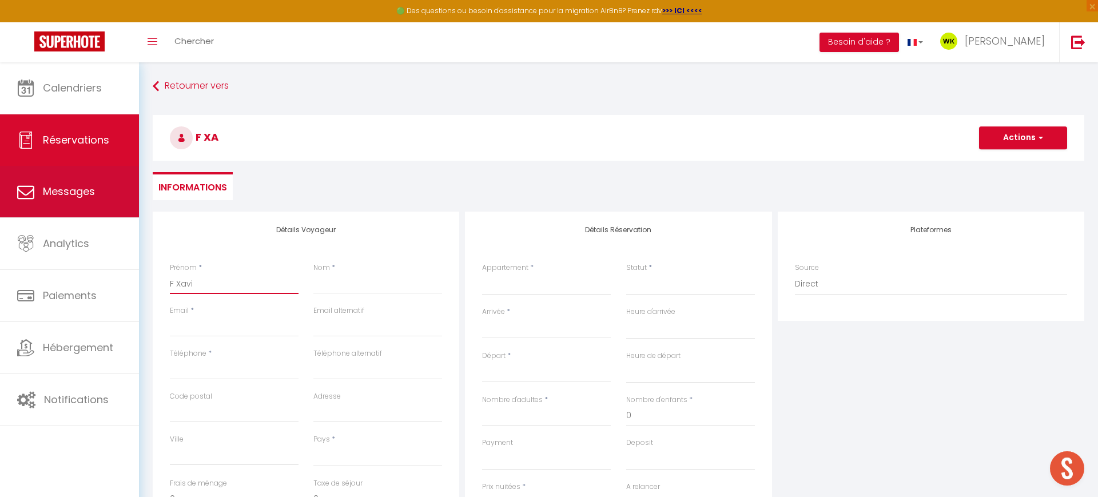
select select
checkbox input "false"
type input "F Xavie"
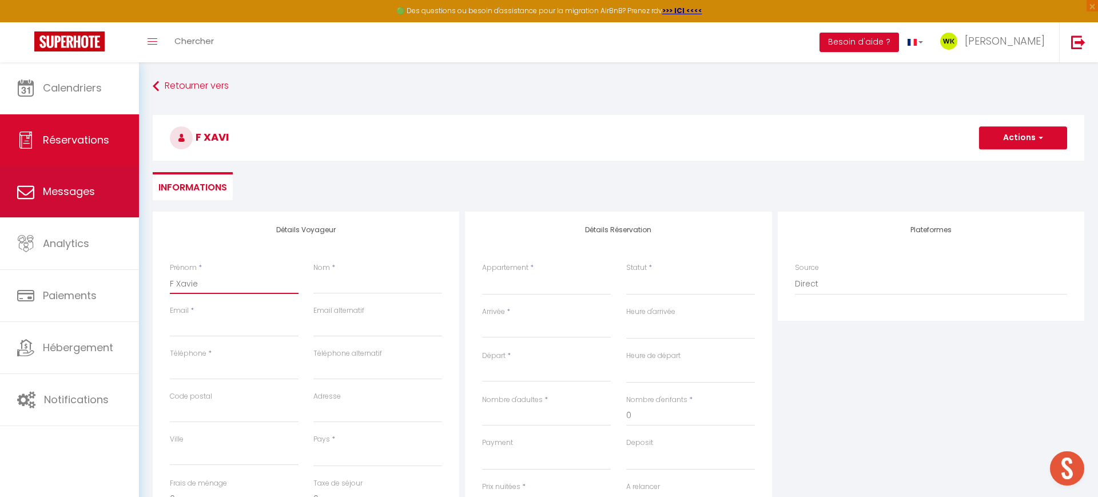
select select
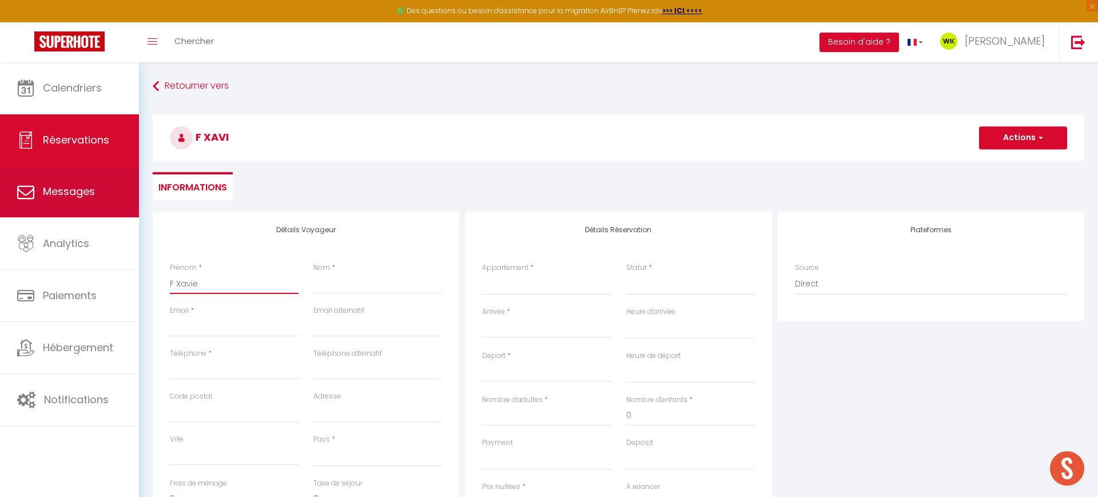
select select
checkbox input "false"
type input "[PERSON_NAME]"
select select
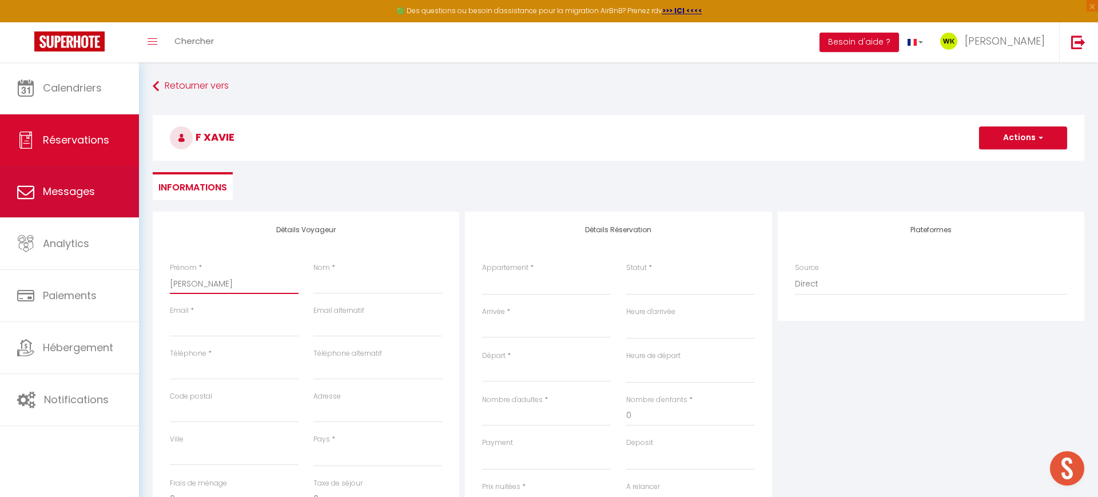
select select
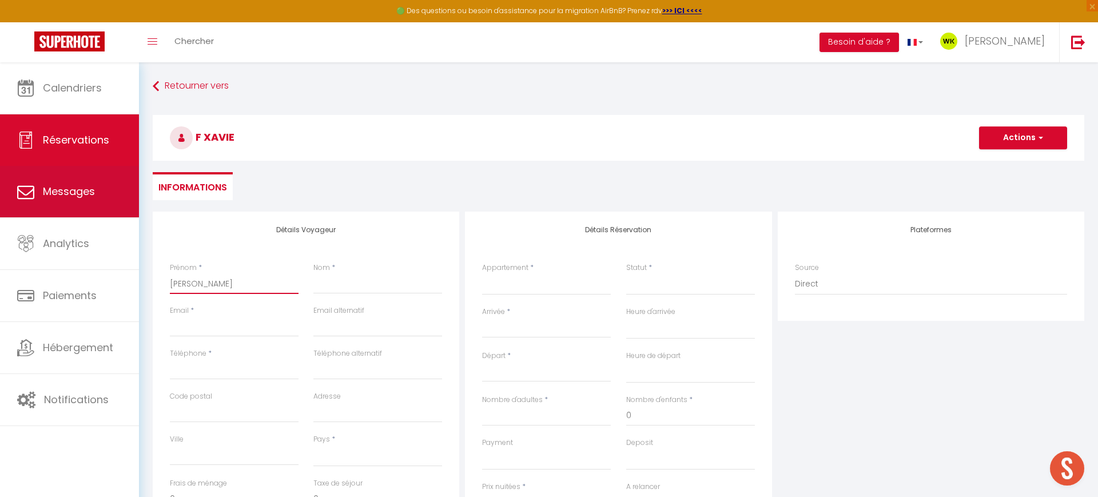
select select
checkbox input "false"
type input "[PERSON_NAME]"
select select
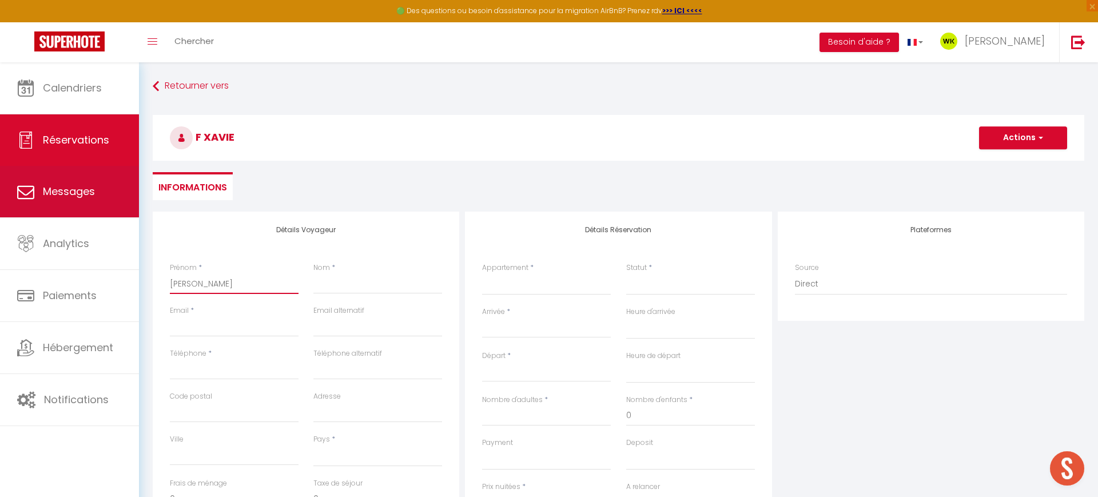
select select
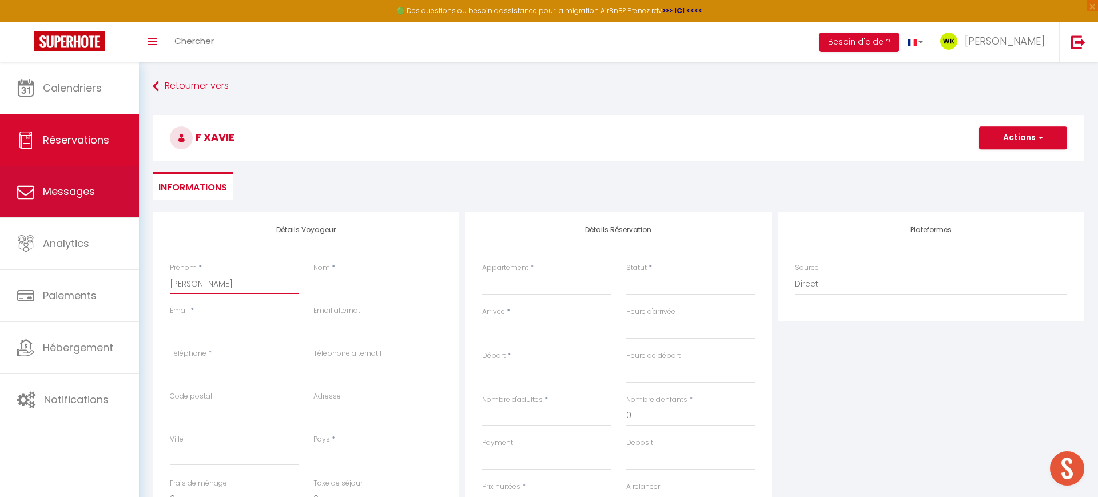
checkbox input "false"
type input "[PERSON_NAME]"
type input "B"
select select
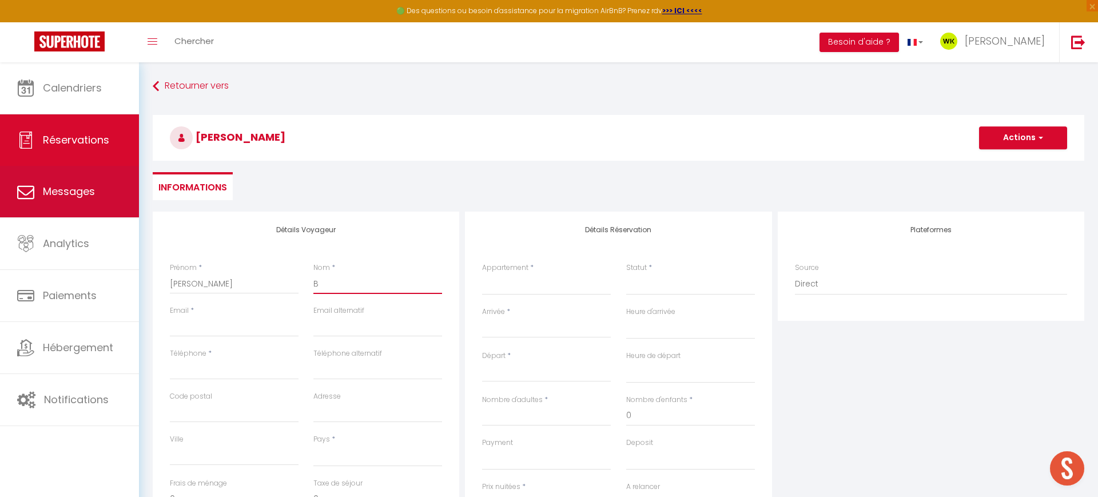
select select
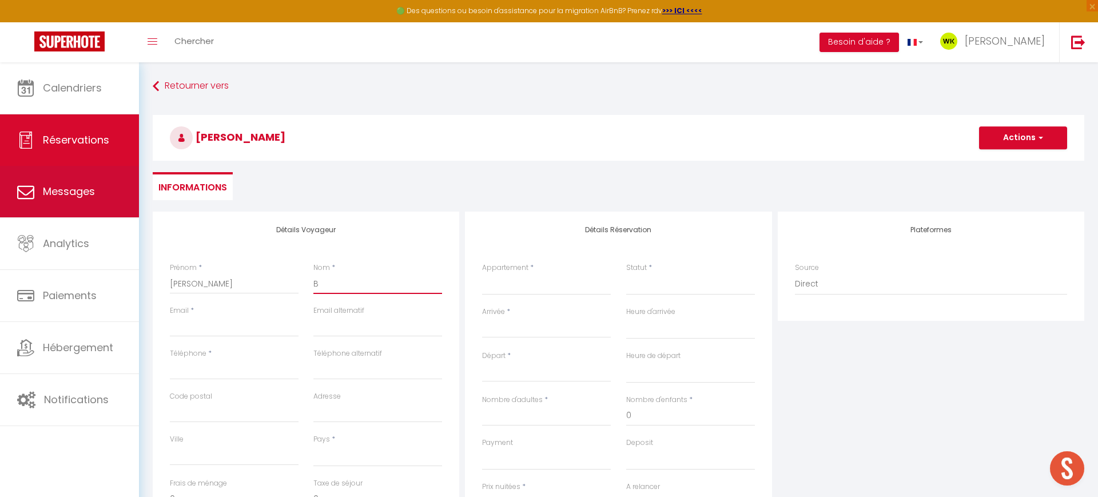
checkbox input "false"
type input "Be"
select select
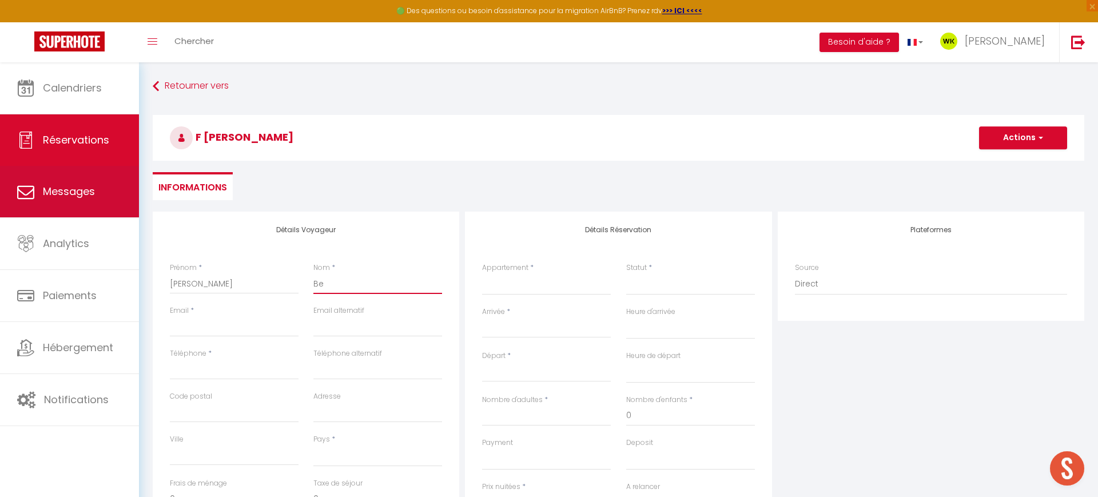
select select
checkbox input "false"
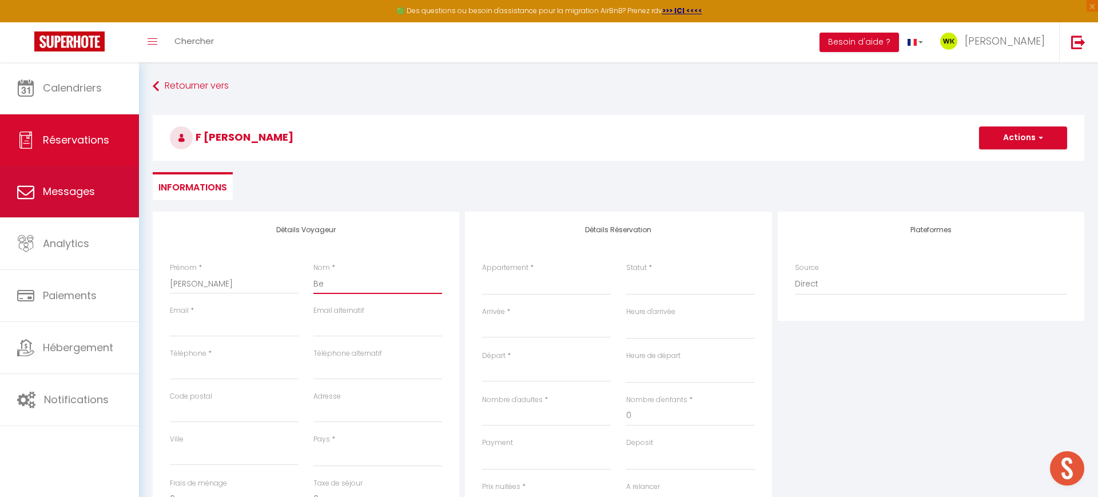
type input "Bea"
select select
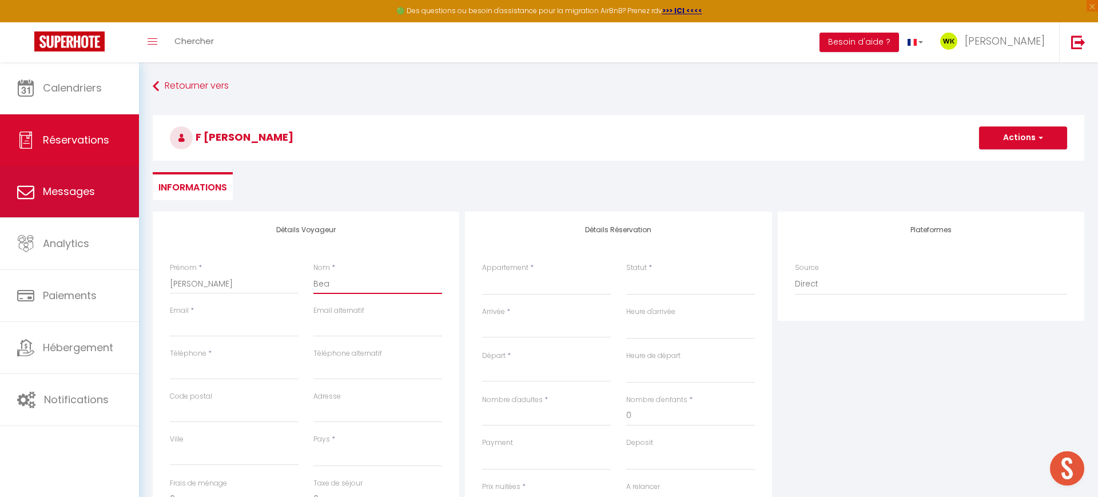
select select
checkbox input "false"
type input "Beau"
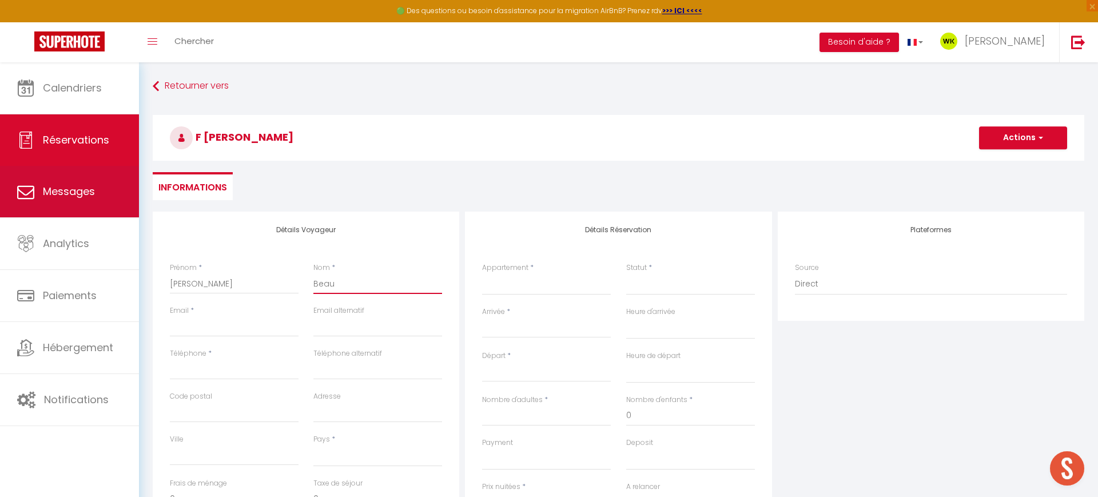
select select
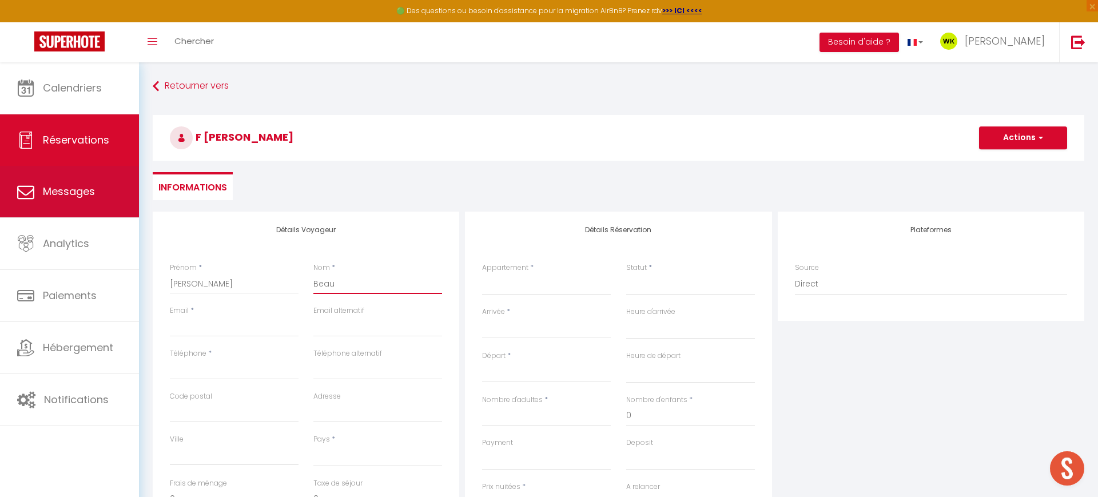
select select
checkbox input "false"
type input "Beauf"
select select
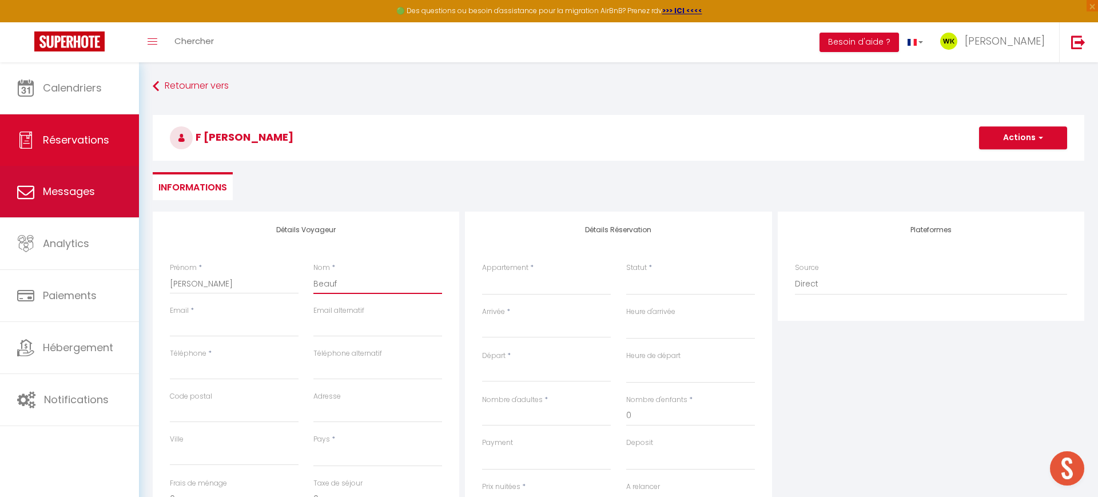
select select
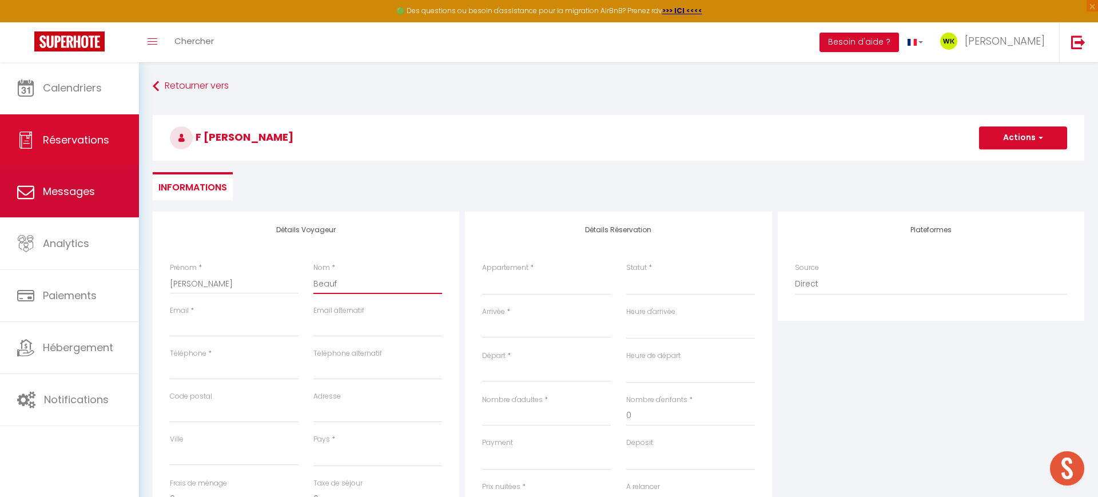
select select
checkbox input "false"
type input "Beaufi"
select select
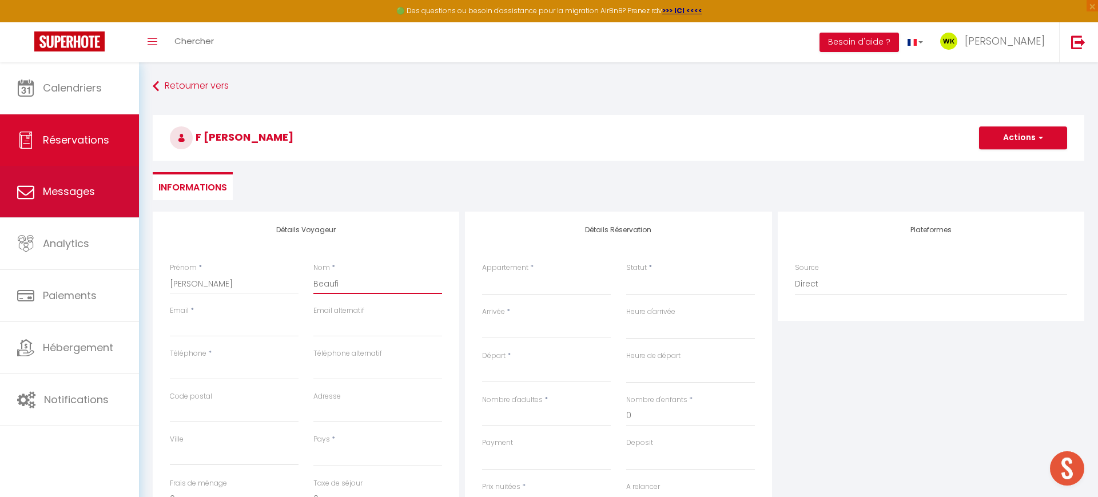
select select
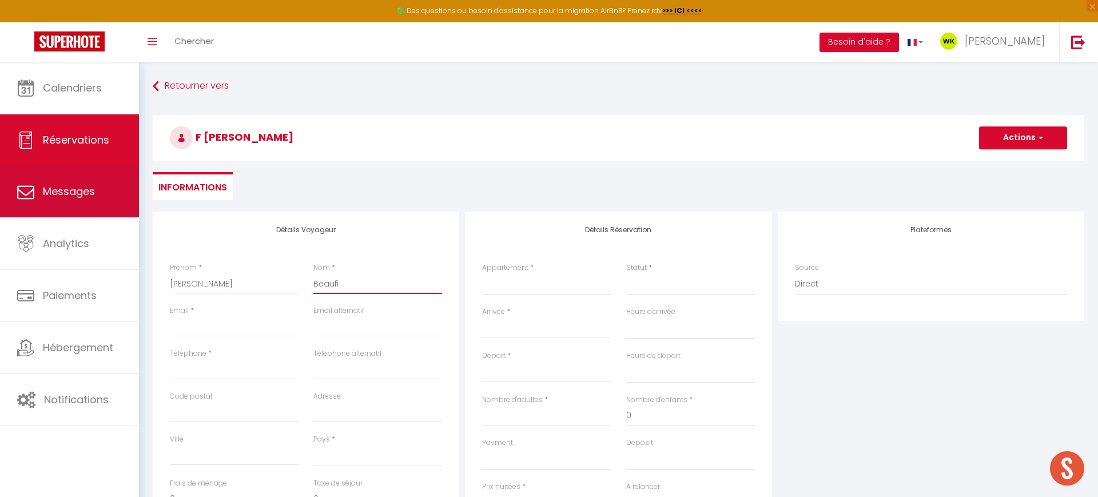
checkbox input "false"
type input "Beaufil"
select select
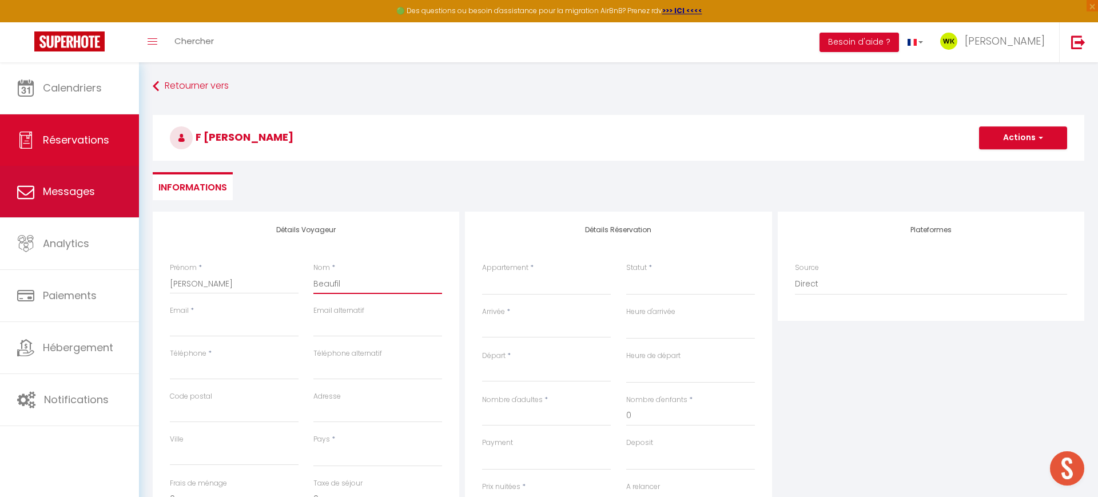
select select
checkbox input "false"
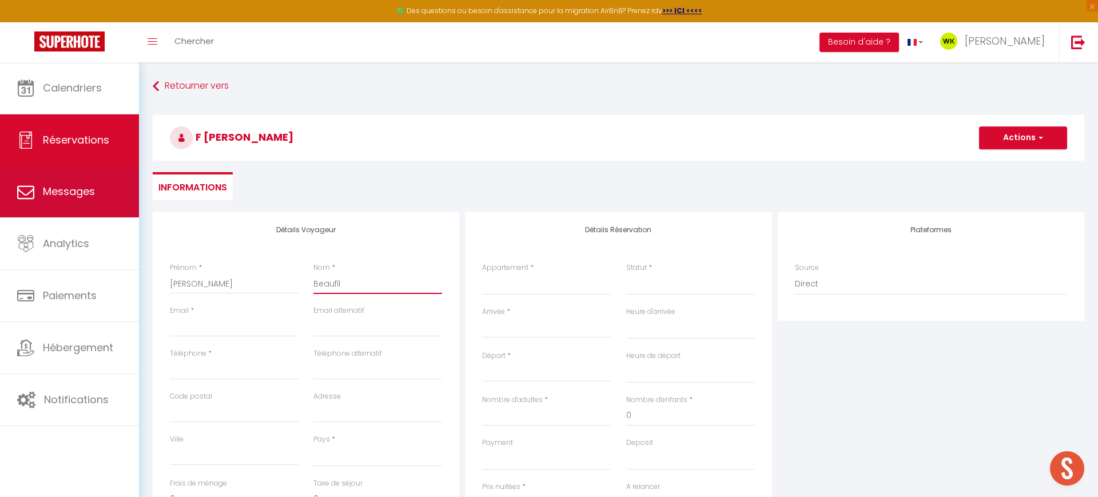
type input "Beaufils"
select select
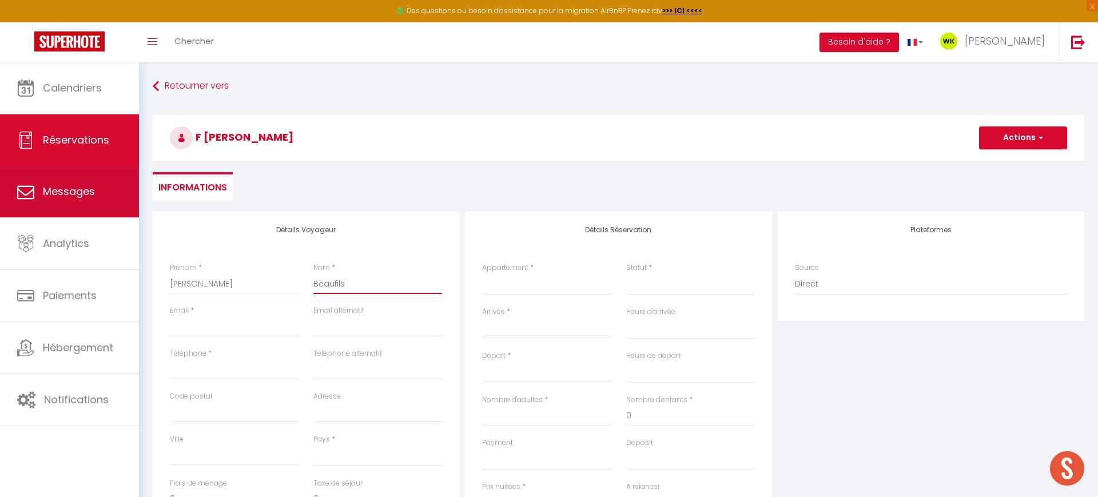
select select
checkbox input "false"
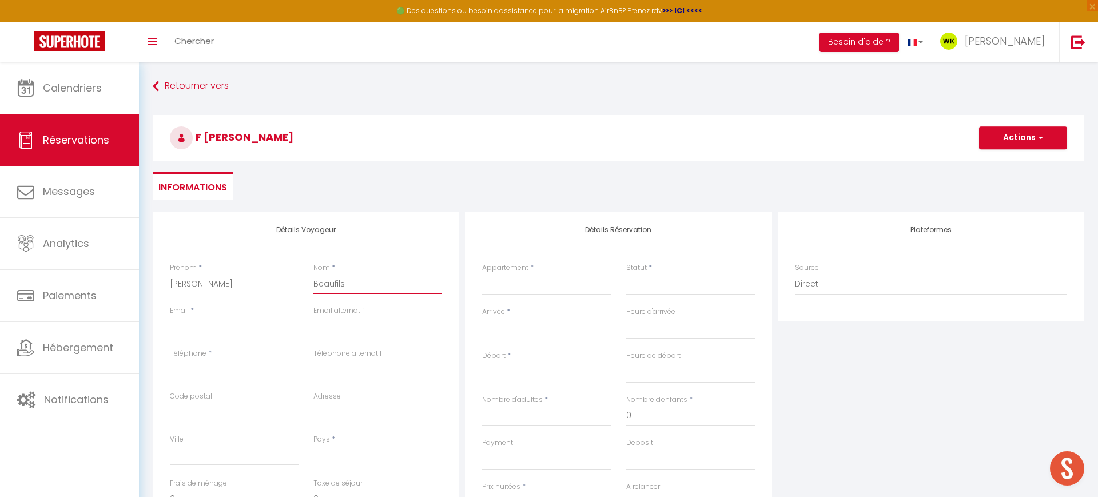
type input "BEAUFILS"
type input "[EMAIL_ADDRESS][DOMAIN_NAME]"
type input "0296880761"
type input "22 100"
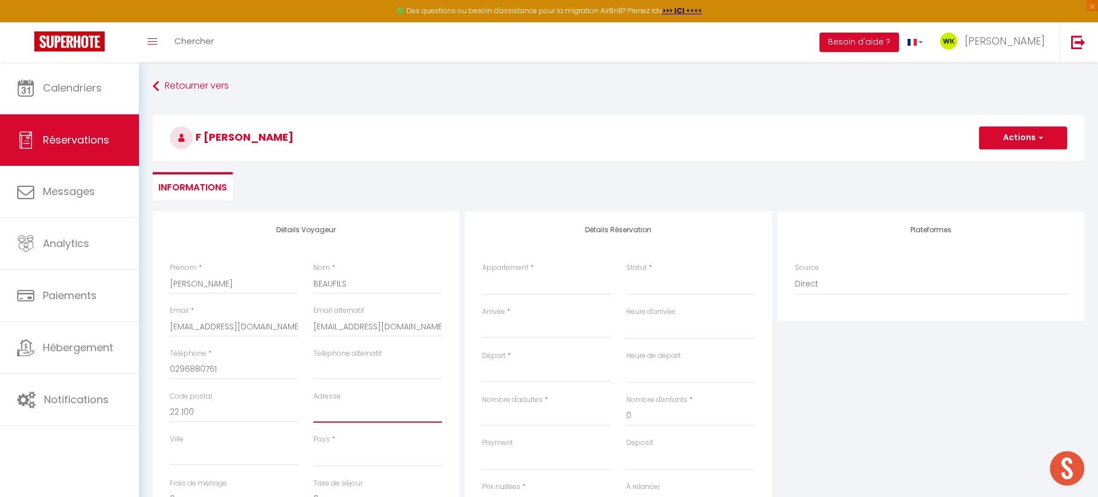
type input "Z.A. du [GEOGRAPHIC_DATA]"
type input "St Carné"
select select "FR"
select select
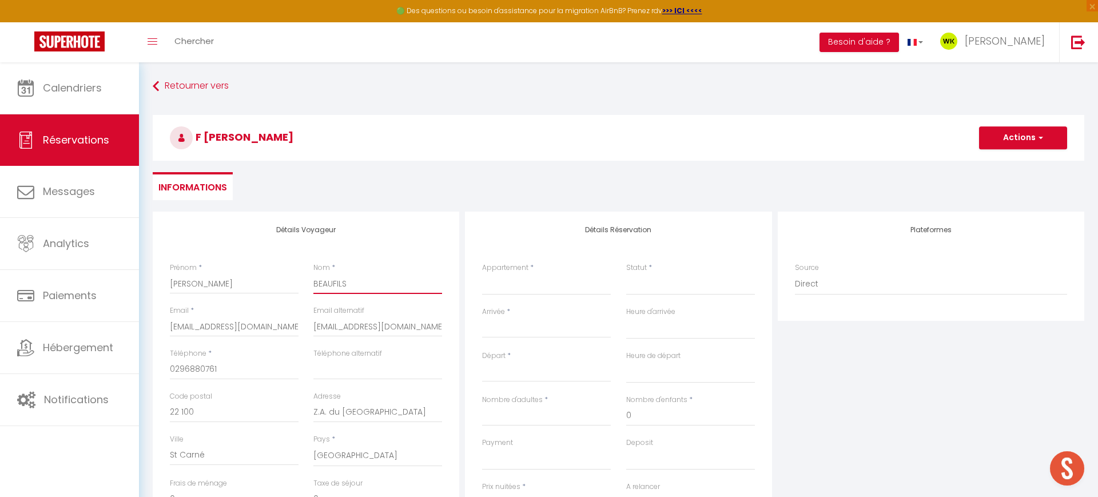
select select
checkbox input "false"
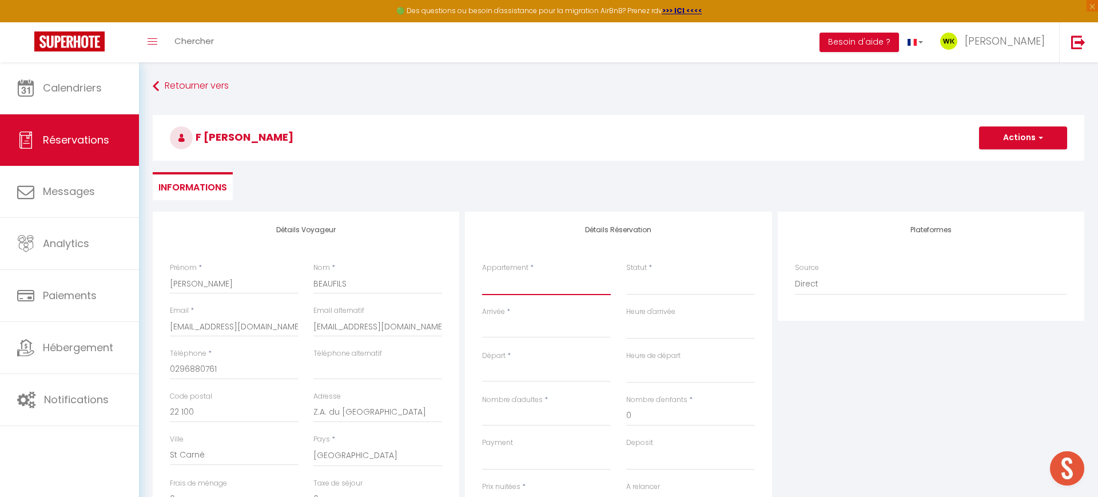
click at [526, 280] on select "[PERSON_NAME] LA BOHÈME [PERSON_NAME] [PERSON_NAME] [PERSON_NAME] DUPLEX Émerau…" at bounding box center [546, 284] width 129 height 22
select select "68418"
click at [482, 273] on select "[PERSON_NAME] LA BOHÈME [PERSON_NAME] [PERSON_NAME] [PERSON_NAME] DUPLEX Émerau…" at bounding box center [546, 284] width 129 height 22
select select
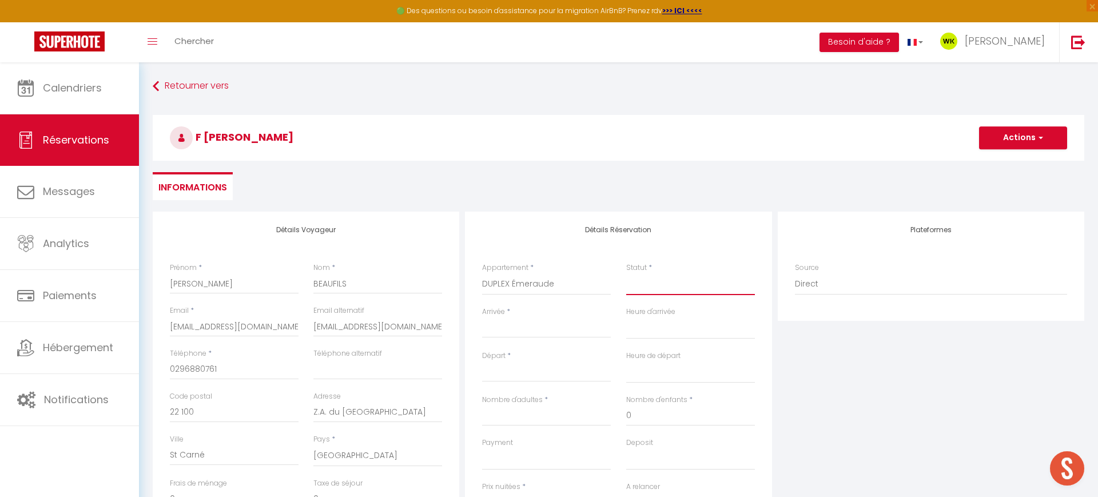
click at [661, 283] on select "Confirmé Non Confirmé [PERSON_NAME] par le voyageur No Show Request" at bounding box center [690, 284] width 129 height 22
click at [626, 273] on select "Confirmé Non Confirmé [PERSON_NAME] par le voyageur No Show Request" at bounding box center [690, 284] width 129 height 22
click at [541, 322] on input "Arrivée" at bounding box center [546, 329] width 129 height 15
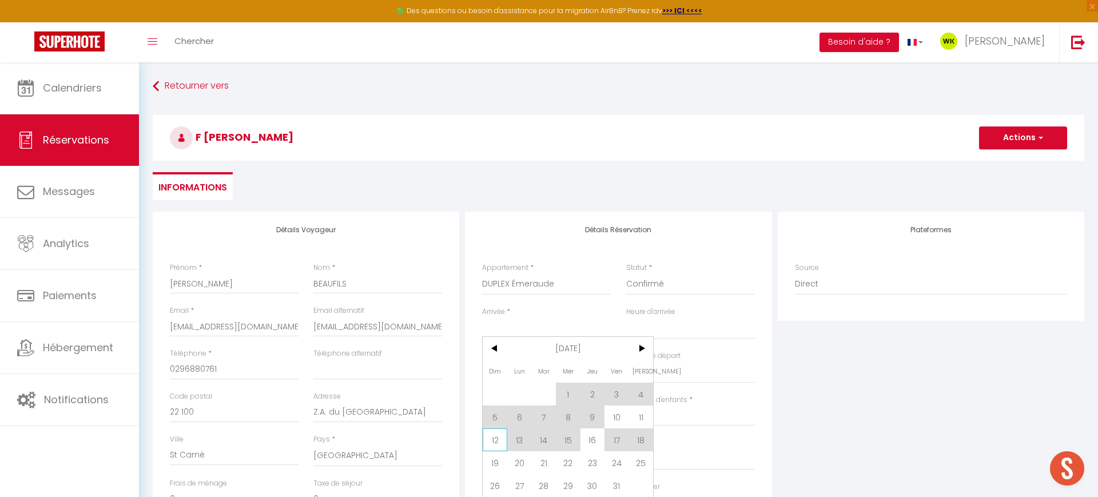
click at [493, 437] on span "12" at bounding box center [495, 440] width 25 height 23
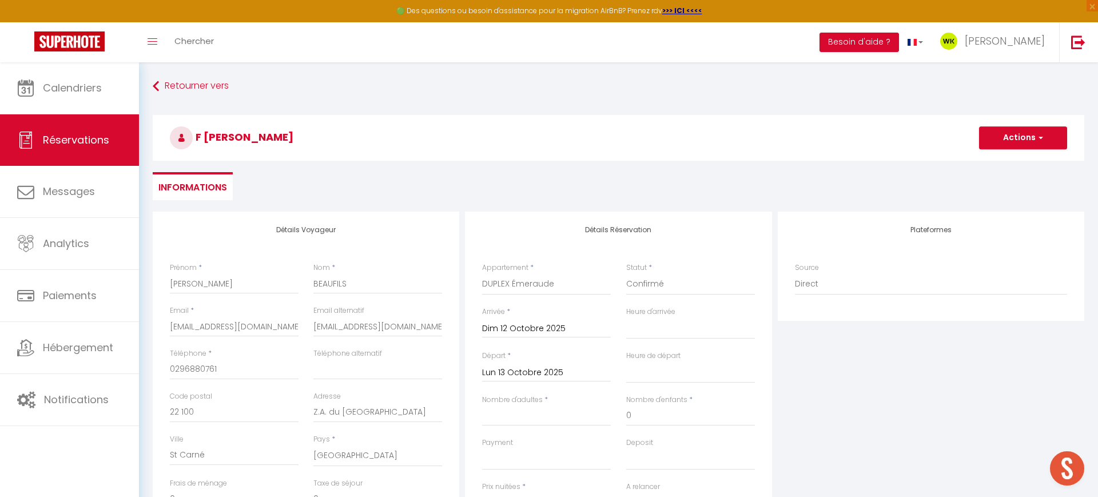
click at [496, 372] on input "Lun 13 Octobre 2025" at bounding box center [546, 373] width 129 height 15
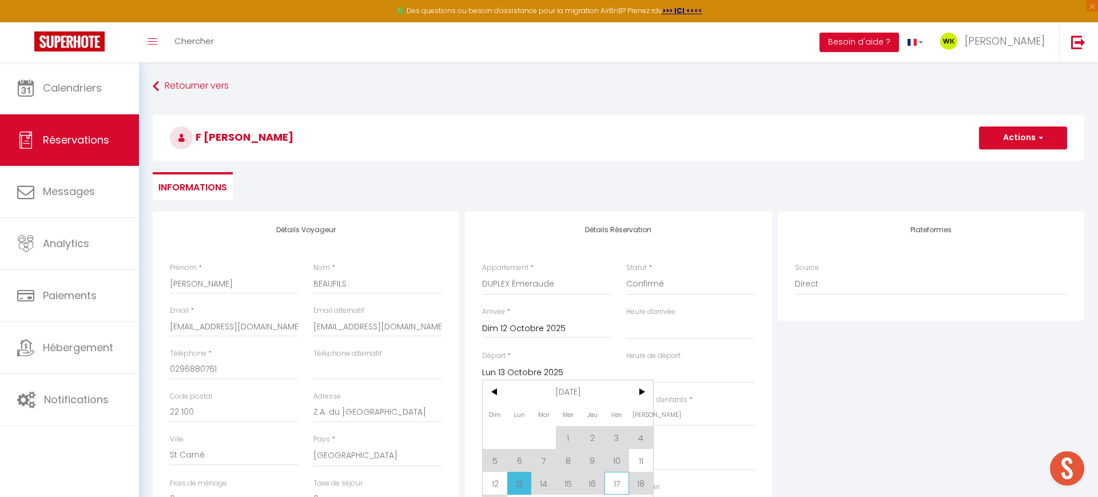
click at [620, 486] on span "17" at bounding box center [617, 483] width 25 height 23
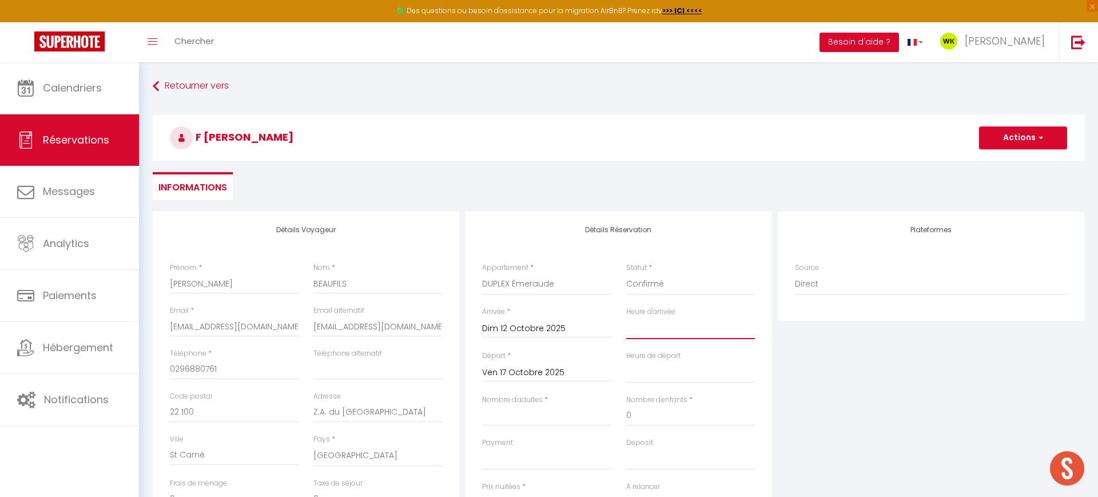
click at [638, 326] on select "00:00 00:30 01:00 01:30 02:00 02:30 03:00 03:30 04:00 04:30 05:00 05:30 06:00 0…" at bounding box center [690, 329] width 129 height 22
click at [626, 318] on select "00:00 00:30 01:00 01:30 02:00 02:30 03:00 03:30 04:00 04:30 05:00 05:30 06:00 0…" at bounding box center [690, 329] width 129 height 22
click at [647, 373] on select "00:00 00:30 01:00 01:30 02:00 02:30 03:00 03:30 04:00 04:30 05:00 05:30 06:00 0…" at bounding box center [690, 373] width 129 height 22
click at [626, 362] on select "00:00 00:30 01:00 01:30 02:00 02:30 03:00 03:30 04:00 04:30 05:00 05:30 06:00 0…" at bounding box center [690, 373] width 129 height 22
click at [530, 411] on input "Nombre d'adultes" at bounding box center [546, 416] width 129 height 21
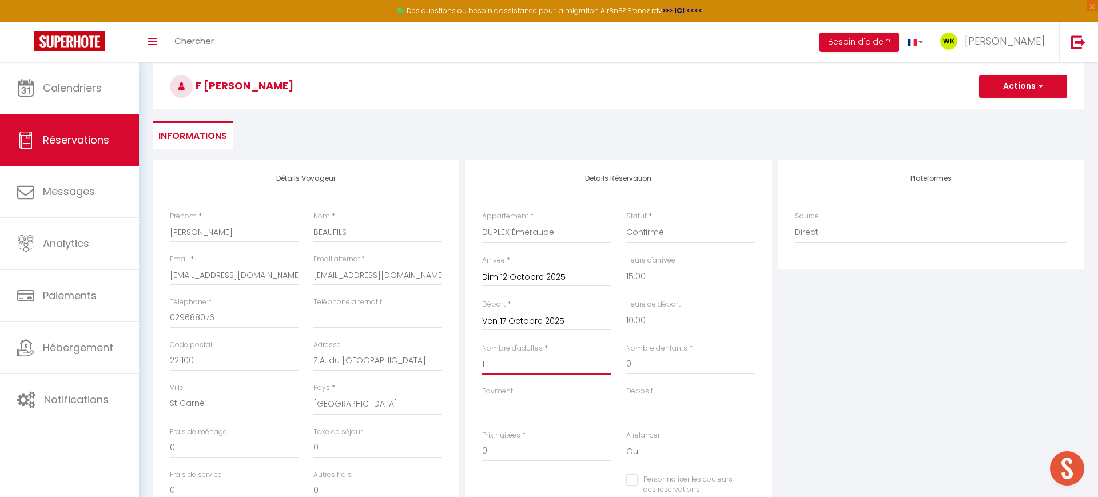
scroll to position [53, 0]
click at [566, 407] on select "OK KO" at bounding box center [546, 406] width 129 height 22
click at [482, 395] on select "OK KO" at bounding box center [546, 406] width 129 height 22
click at [635, 401] on select "OK KO" at bounding box center [690, 406] width 129 height 22
click at [626, 395] on select "OK KO" at bounding box center [690, 406] width 129 height 22
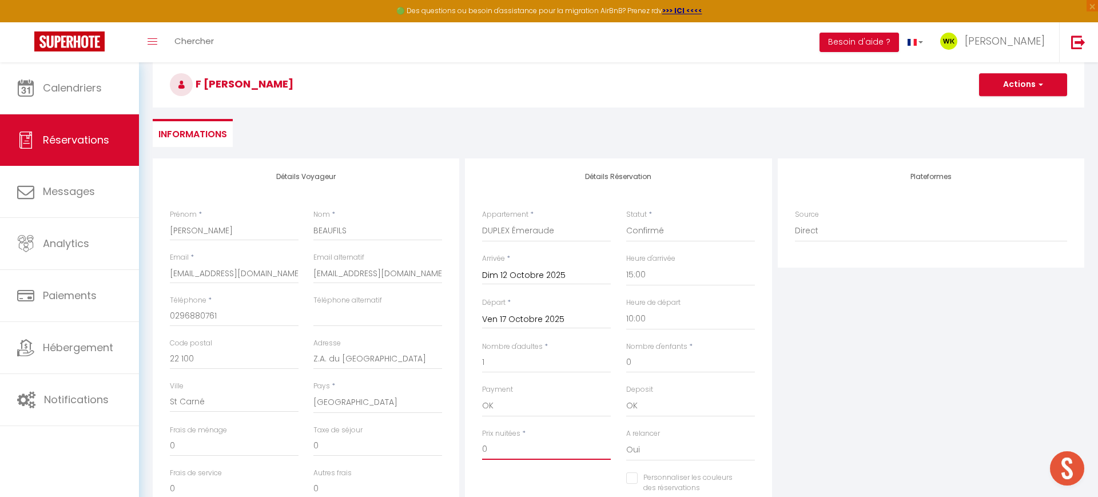
click at [530, 453] on input "0" at bounding box center [546, 449] width 129 height 21
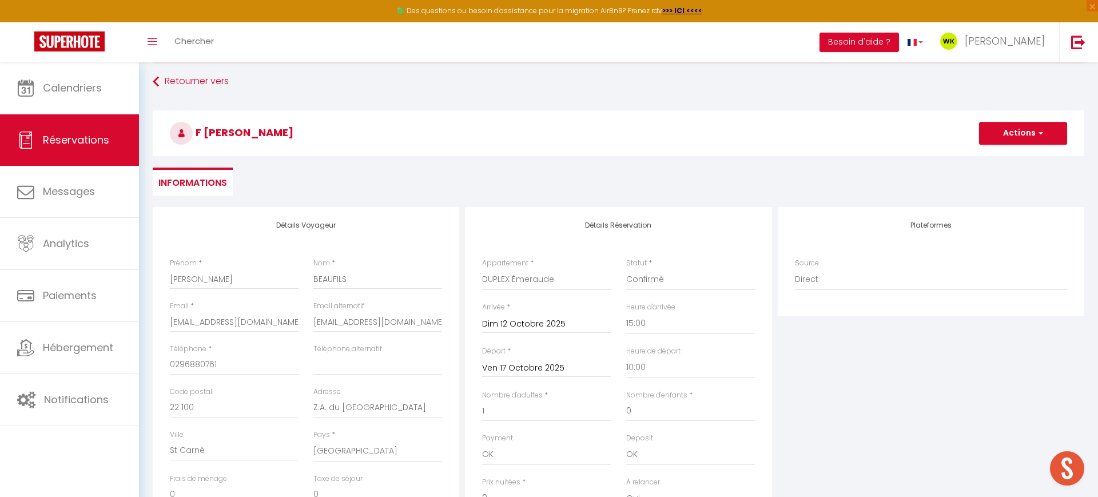
scroll to position [102, 0]
